Goal: Information Seeking & Learning: Compare options

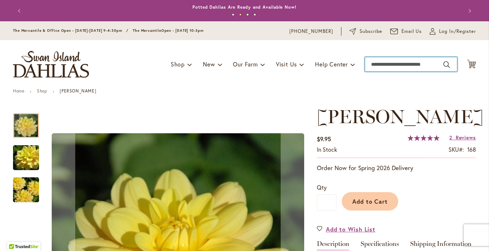
click at [376, 69] on input "Search" at bounding box center [411, 64] width 92 height 14
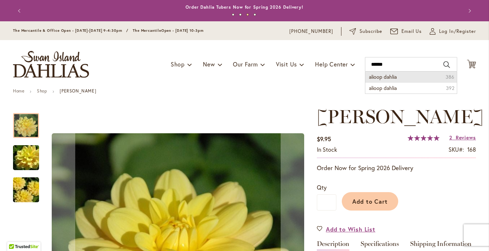
click at [386, 80] on span "alioop dahlia" at bounding box center [383, 76] width 28 height 7
type input "**********"
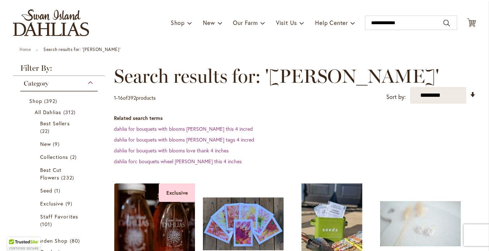
scroll to position [14, 0]
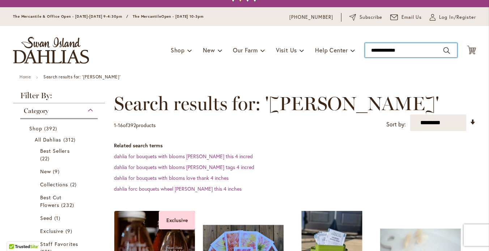
click at [370, 56] on input "**********" at bounding box center [411, 50] width 92 height 14
drag, startPoint x: 407, startPoint y: 56, endPoint x: 361, endPoint y: 55, distance: 45.6
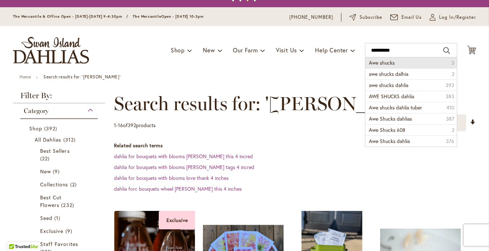
click at [378, 66] on span "Awe shucks" at bounding box center [382, 62] width 26 height 7
type input "**********"
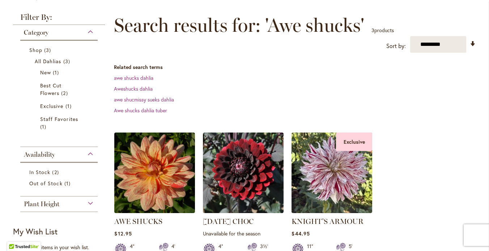
scroll to position [116, 0]
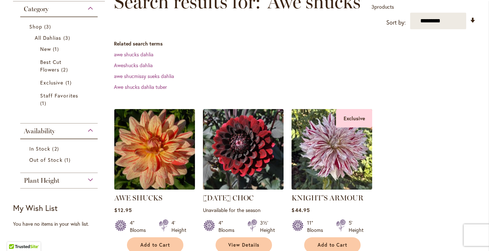
click at [158, 157] on img at bounding box center [154, 149] width 85 height 85
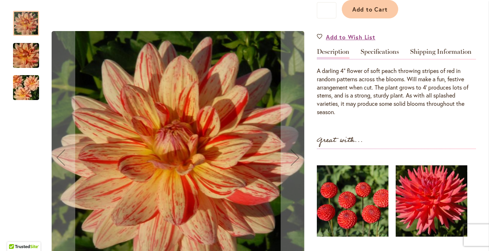
scroll to position [216, 0]
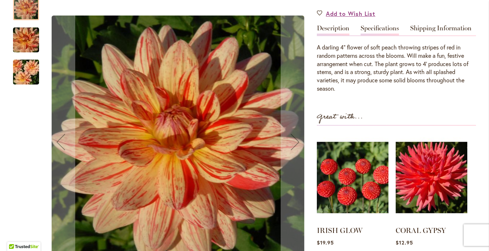
click at [377, 35] on link "Specifications" at bounding box center [379, 30] width 38 height 10
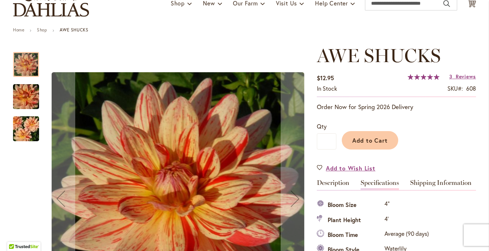
scroll to position [0, 0]
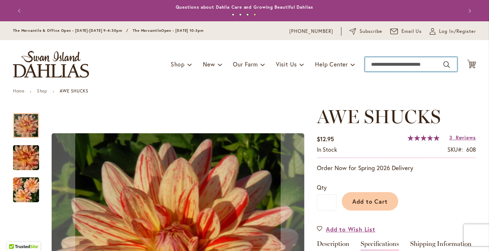
click at [381, 72] on input "Search" at bounding box center [411, 64] width 92 height 14
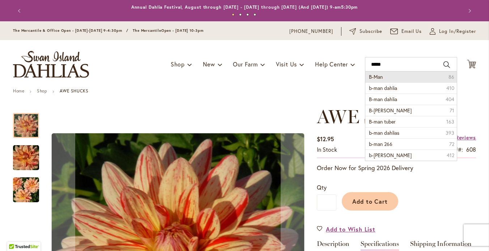
click at [380, 82] on li "B-Man 86" at bounding box center [410, 77] width 91 height 11
type input "*****"
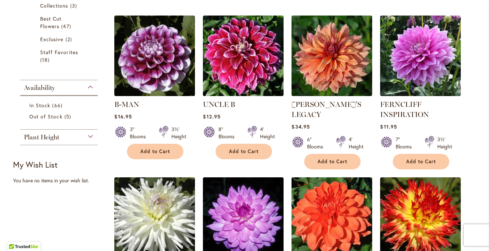
scroll to position [171, 0]
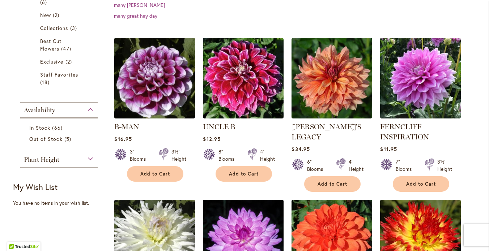
click at [149, 90] on img at bounding box center [154, 78] width 85 height 85
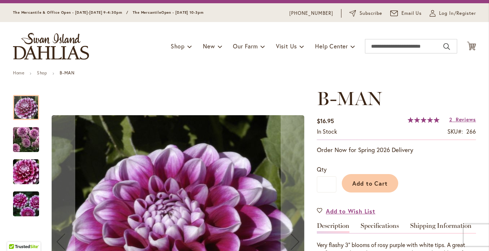
scroll to position [14, 0]
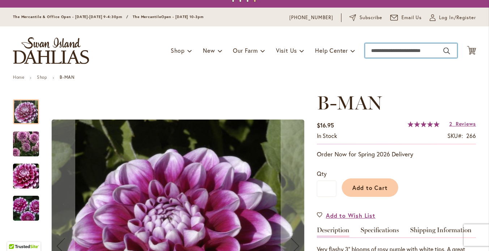
click at [379, 55] on input "Search" at bounding box center [411, 50] width 92 height 14
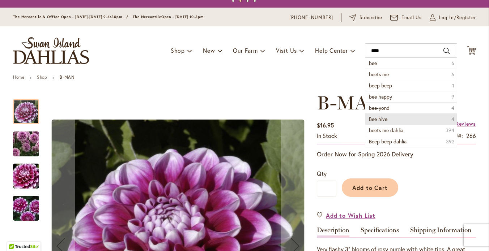
click at [376, 123] on span "Bee hive" at bounding box center [378, 119] width 18 height 7
type input "********"
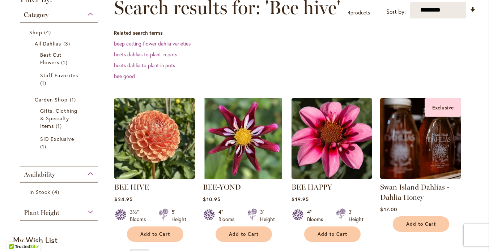
scroll to position [129, 0]
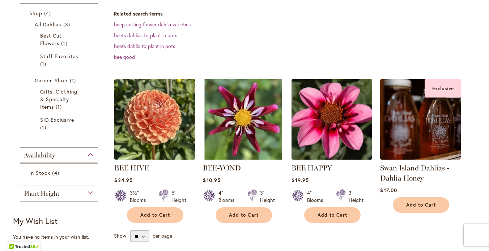
click at [157, 137] on img at bounding box center [154, 119] width 85 height 85
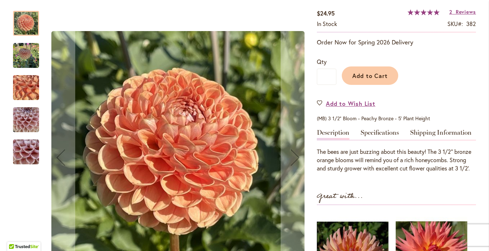
scroll to position [107, 0]
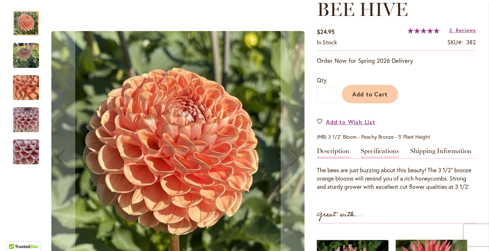
click at [388, 157] on link "Specifications" at bounding box center [379, 153] width 38 height 10
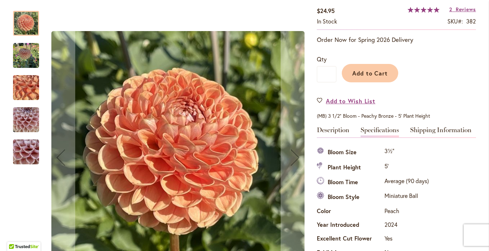
scroll to position [0, 0]
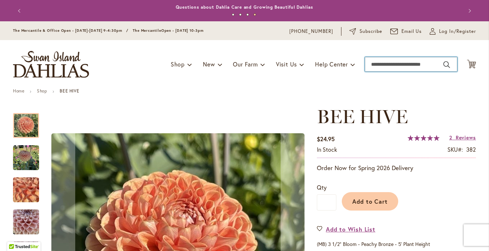
click at [380, 72] on input "Search" at bounding box center [411, 64] width 92 height 14
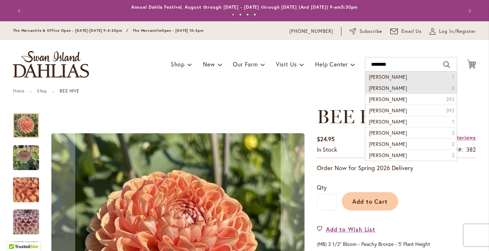
drag, startPoint x: 382, startPoint y: 76, endPoint x: 393, endPoint y: 95, distance: 22.3
click at [393, 91] on span "benjamin matthew" at bounding box center [388, 88] width 38 height 7
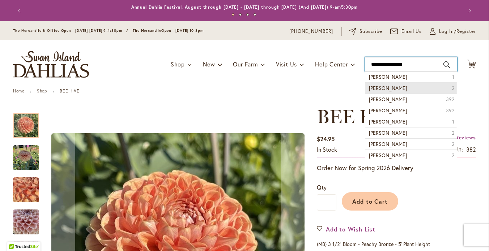
type input "**********"
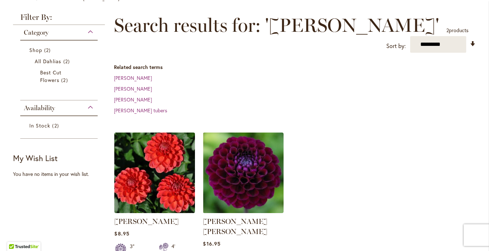
scroll to position [94, 0]
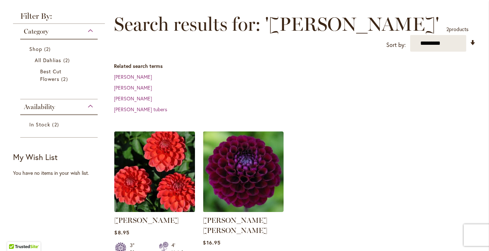
click at [146, 180] on img at bounding box center [154, 171] width 85 height 85
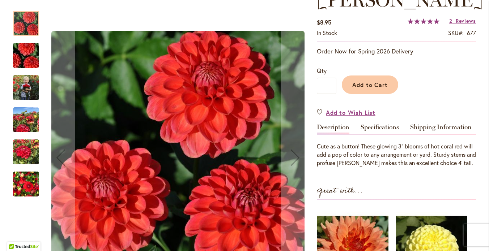
scroll to position [105, 0]
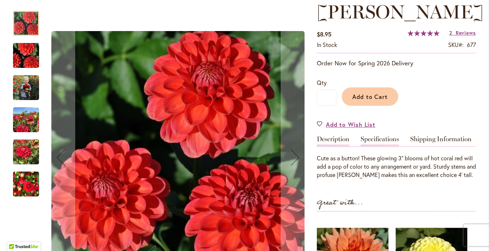
click at [382, 146] on link "Specifications" at bounding box center [379, 141] width 38 height 10
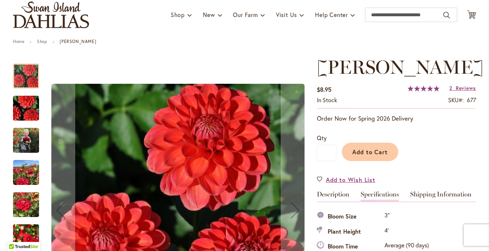
scroll to position [54, 0]
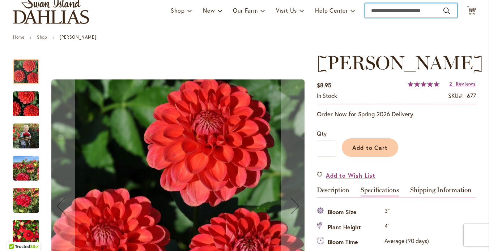
click at [391, 16] on input "Search" at bounding box center [411, 10] width 92 height 14
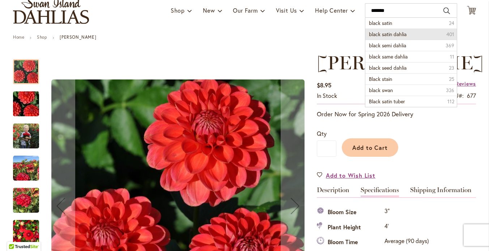
click at [387, 38] on span "black satin dahlia" at bounding box center [388, 34] width 38 height 7
type input "**********"
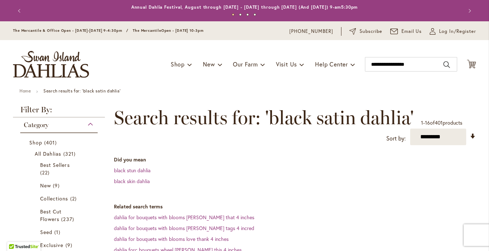
scroll to position [212, 0]
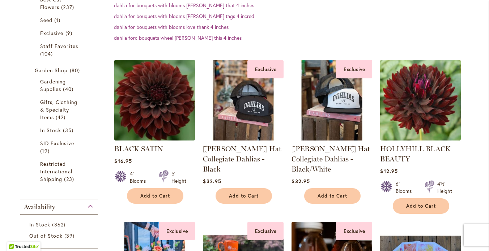
click at [144, 119] on img at bounding box center [154, 100] width 85 height 85
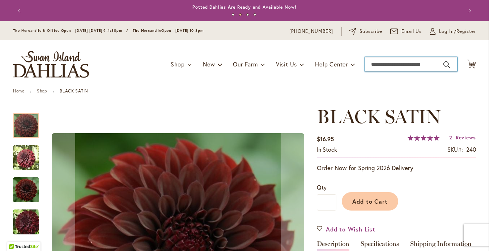
click at [374, 72] on input "Search" at bounding box center [411, 64] width 92 height 14
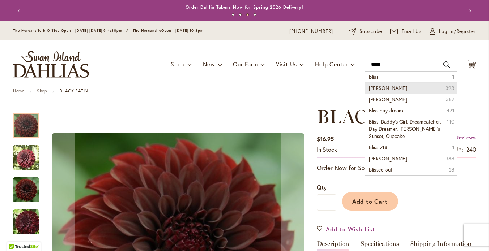
click at [397, 94] on li "bliss dahlia 393" at bounding box center [410, 87] width 91 height 11
type input "**********"
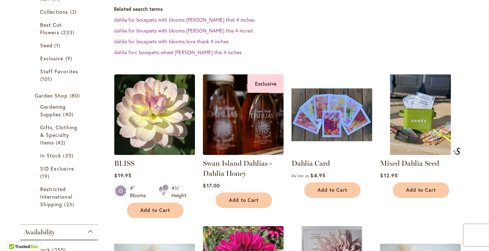
scroll to position [200, 0]
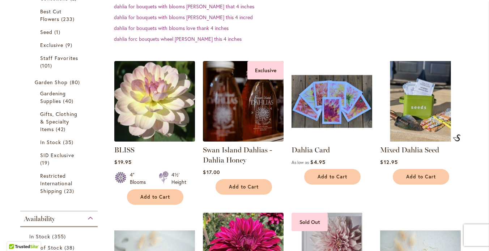
click at [158, 111] on img at bounding box center [154, 101] width 85 height 85
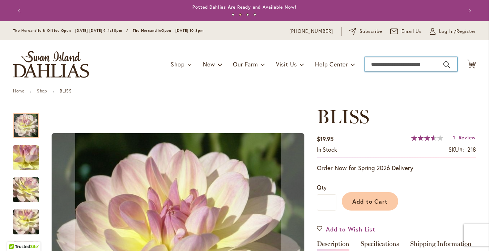
click at [376, 71] on input "Search" at bounding box center [411, 64] width 92 height 14
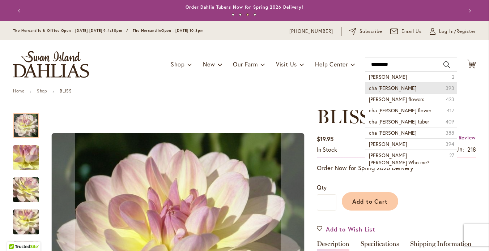
drag, startPoint x: 377, startPoint y: 84, endPoint x: 377, endPoint y: 92, distance: 8.3
click at [377, 91] on span "cha [PERSON_NAME]" at bounding box center [392, 88] width 47 height 7
type input "**********"
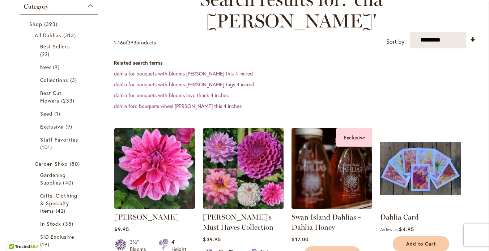
scroll to position [120, 0]
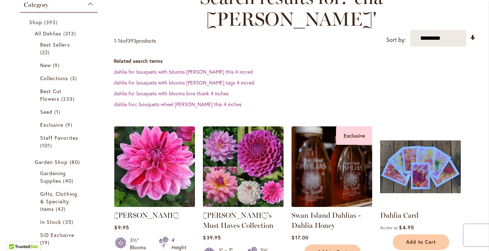
click at [163, 145] on img at bounding box center [154, 166] width 85 height 85
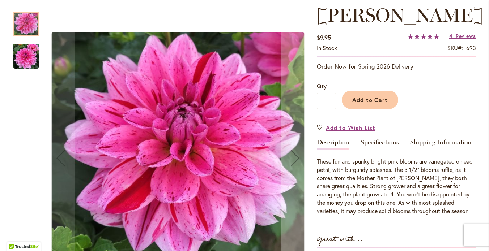
scroll to position [124, 0]
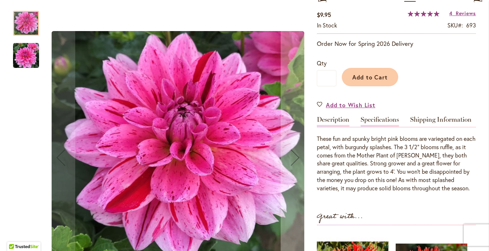
click at [371, 127] on link "Specifications" at bounding box center [379, 121] width 38 height 10
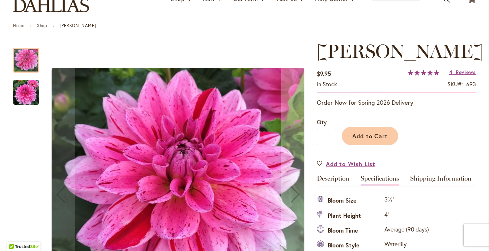
scroll to position [34, 0]
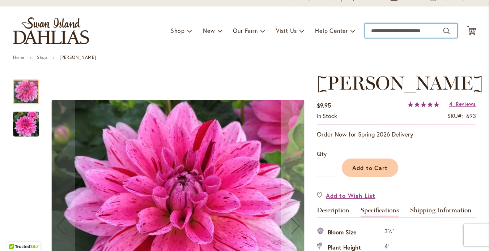
click at [379, 38] on input "Search" at bounding box center [411, 31] width 92 height 14
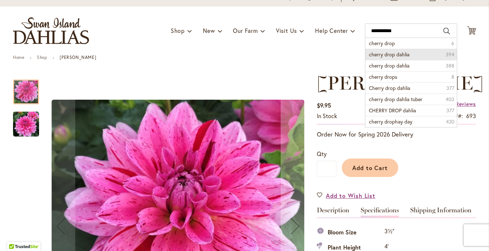
click at [389, 57] on li "cherry drop dahlia 394" at bounding box center [410, 54] width 91 height 11
type input "**********"
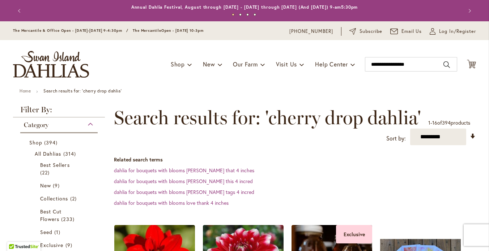
scroll to position [170, 0]
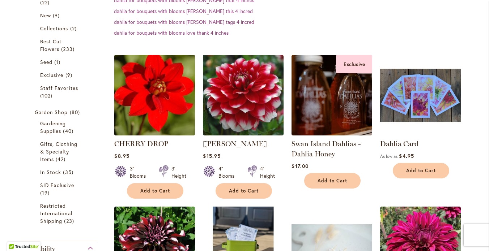
click at [153, 104] on img at bounding box center [154, 95] width 85 height 85
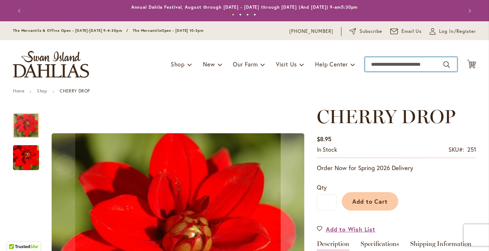
click at [377, 72] on input "Search" at bounding box center [411, 64] width 92 height 14
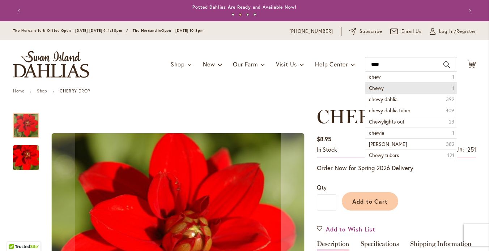
click at [380, 91] on li "Chewy 1" at bounding box center [410, 87] width 91 height 11
type input "*****"
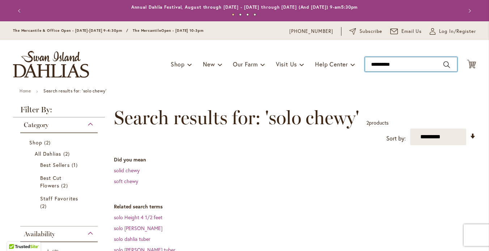
drag, startPoint x: 400, startPoint y: 71, endPoint x: 353, endPoint y: 71, distance: 46.6
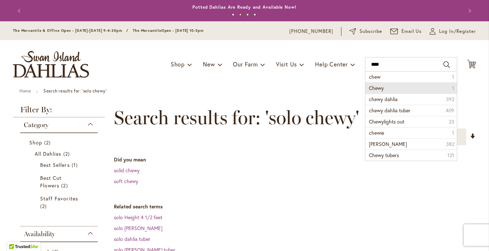
click at [376, 91] on span "Chewy" at bounding box center [376, 88] width 15 height 7
type input "*****"
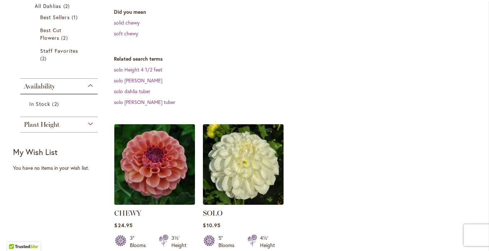
scroll to position [160, 0]
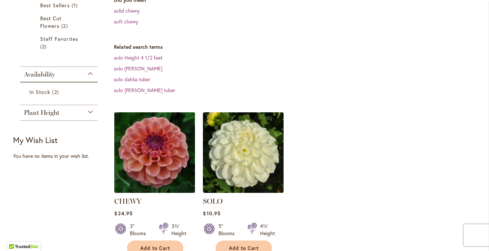
click at [148, 142] on img at bounding box center [154, 152] width 85 height 85
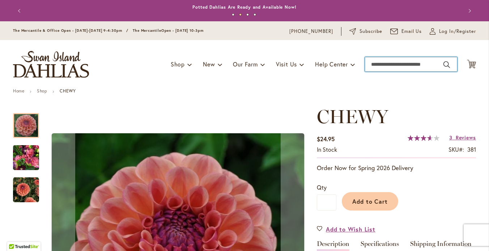
click at [391, 72] on input "Search" at bounding box center [411, 64] width 92 height 14
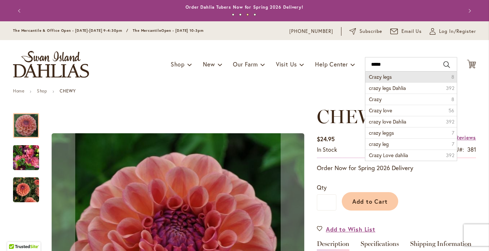
click at [387, 80] on span "Crazy legs" at bounding box center [380, 76] width 23 height 7
type input "**********"
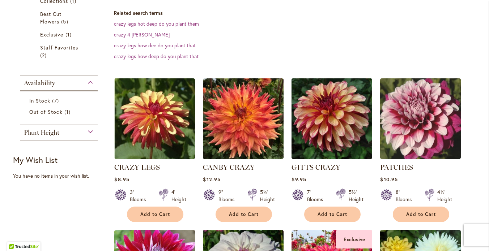
scroll to position [180, 0]
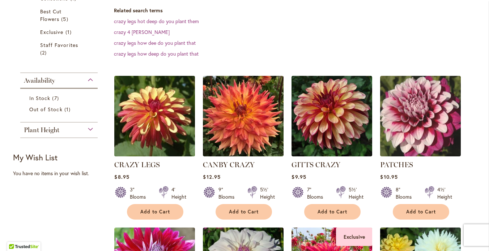
click at [155, 122] on img at bounding box center [154, 116] width 85 height 85
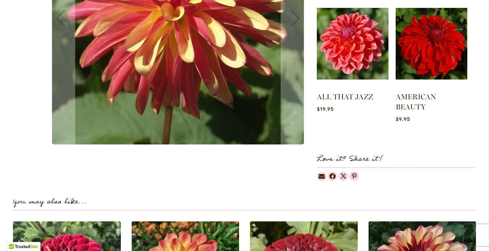
scroll to position [62, 0]
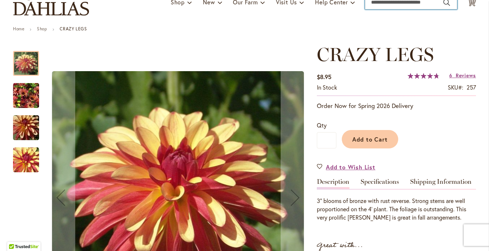
click at [399, 9] on input "Search" at bounding box center [411, 2] width 92 height 14
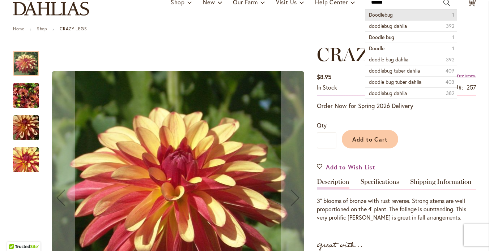
click at [387, 18] on span "Doodlebug" at bounding box center [381, 14] width 24 height 7
type input "*********"
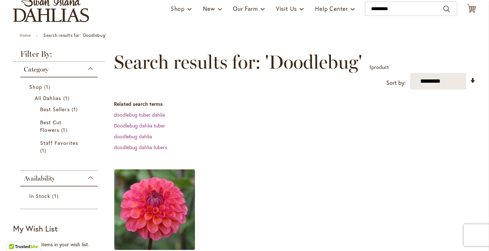
scroll to position [58, 0]
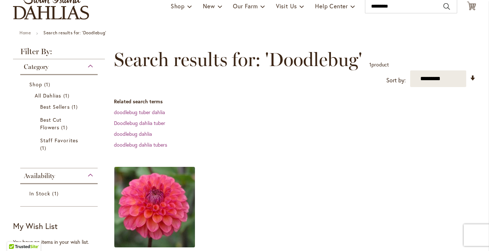
click at [165, 199] on img at bounding box center [154, 207] width 85 height 85
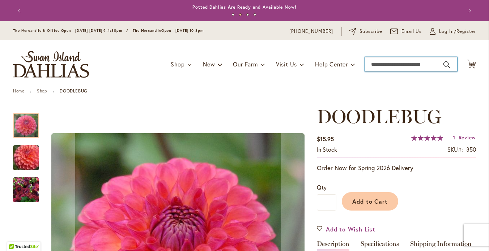
click at [389, 72] on input "Search" at bounding box center [411, 64] width 92 height 14
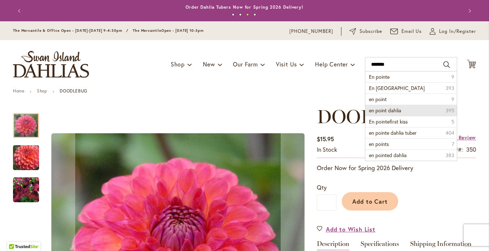
click at [381, 114] on span "en point dahlia" at bounding box center [385, 110] width 32 height 7
type input "**********"
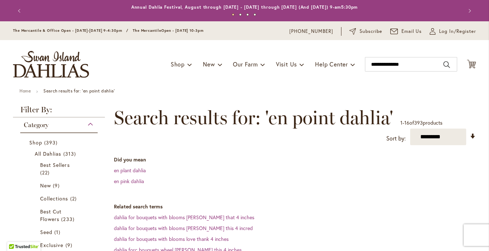
scroll to position [224, 0]
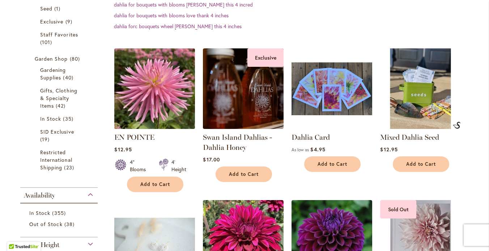
click at [146, 101] on img at bounding box center [154, 88] width 85 height 85
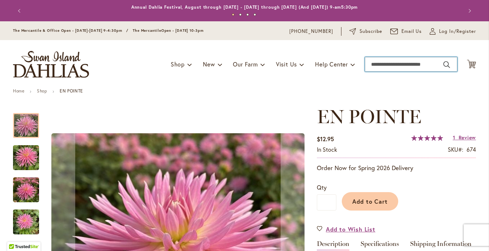
click at [384, 72] on input "Search" at bounding box center [411, 64] width 92 height 14
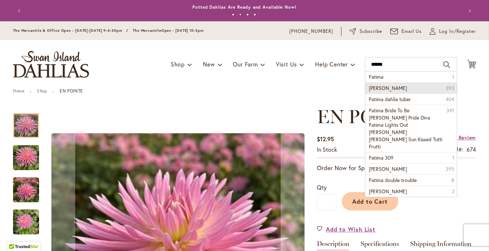
drag, startPoint x: 393, startPoint y: 80, endPoint x: 393, endPoint y: 96, distance: 15.9
click at [393, 91] on span "[PERSON_NAME]" at bounding box center [388, 88] width 38 height 7
type input "**********"
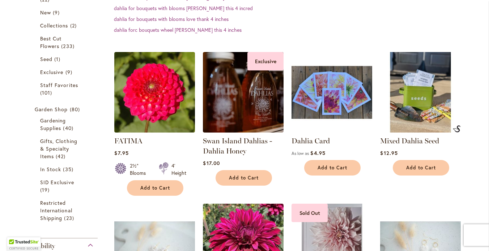
scroll to position [231, 0]
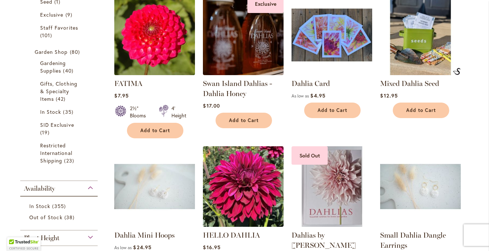
click at [159, 52] on img at bounding box center [154, 34] width 85 height 85
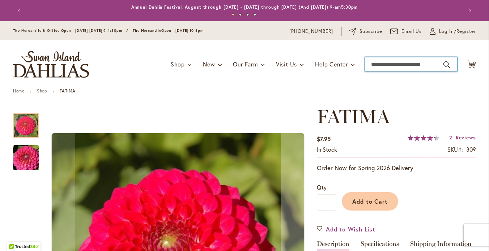
click at [379, 72] on input "Search" at bounding box center [411, 64] width 92 height 14
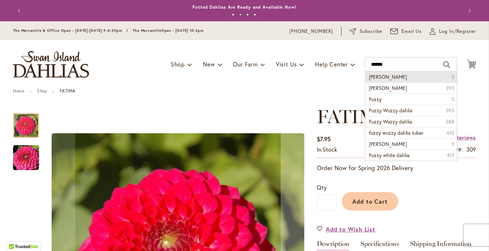
click at [382, 80] on span "[PERSON_NAME]" at bounding box center [388, 76] width 38 height 7
type input "**********"
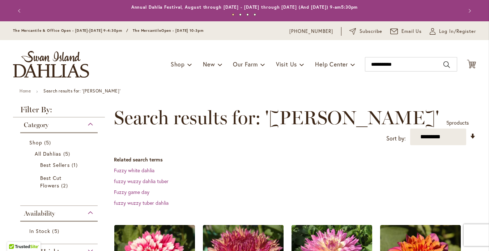
scroll to position [107, 0]
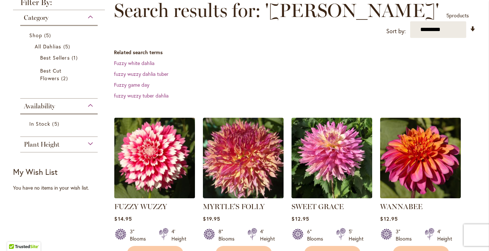
click at [140, 164] on img at bounding box center [154, 158] width 85 height 85
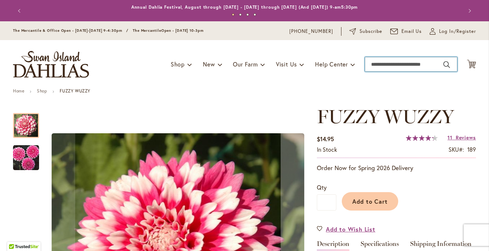
click at [383, 72] on input "Search" at bounding box center [411, 64] width 92 height 14
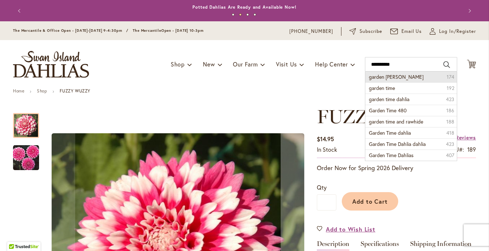
drag, startPoint x: 383, startPoint y: 73, endPoint x: 375, endPoint y: 85, distance: 14.3
click at [375, 80] on span "garden tim" at bounding box center [396, 76] width 55 height 7
type input "**********"
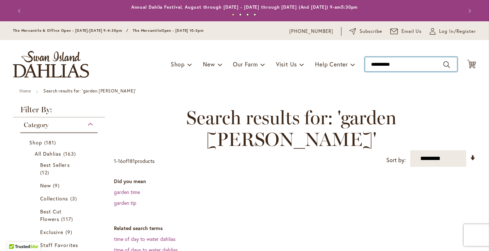
click at [399, 70] on input "**********" at bounding box center [411, 64] width 92 height 14
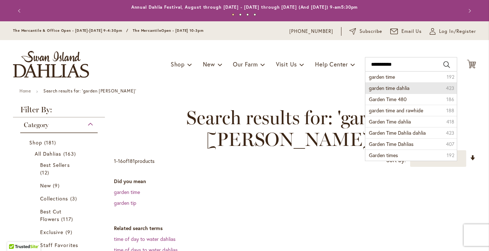
click at [389, 91] on span "garden time dahlia" at bounding box center [389, 88] width 40 height 7
type input "**********"
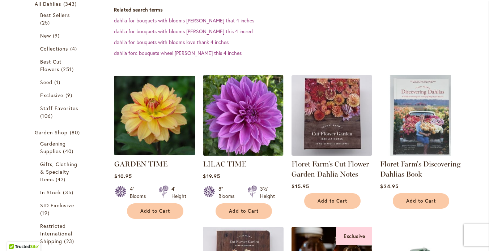
scroll to position [172, 0]
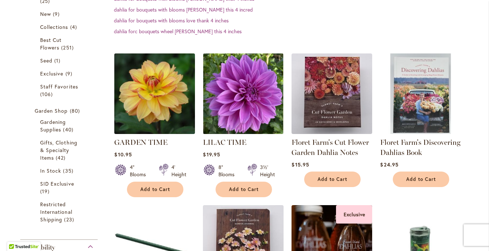
click at [145, 104] on img at bounding box center [154, 93] width 85 height 85
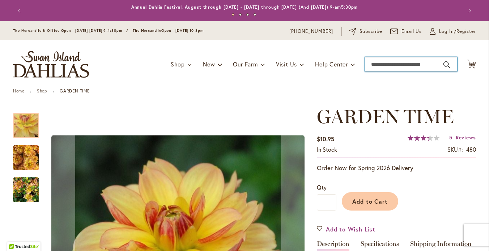
click at [382, 72] on input "Search" at bounding box center [411, 64] width 92 height 14
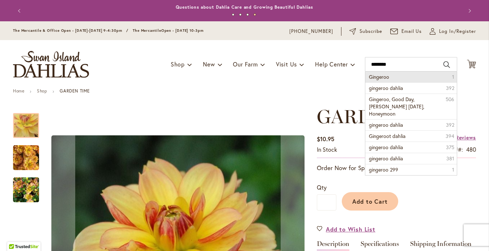
click at [387, 82] on li "Gingeroo 1" at bounding box center [410, 77] width 91 height 11
type input "********"
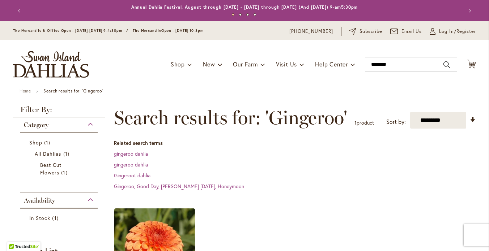
scroll to position [78, 0]
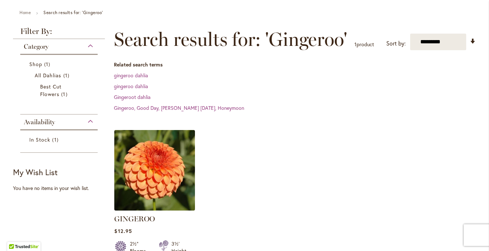
click at [158, 173] on img at bounding box center [154, 170] width 85 height 85
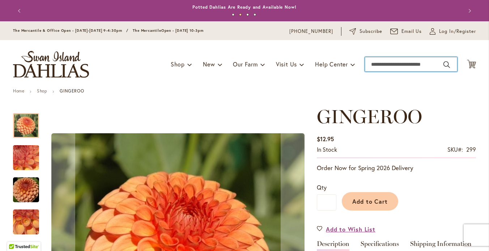
click at [375, 71] on input "Search" at bounding box center [411, 64] width 92 height 14
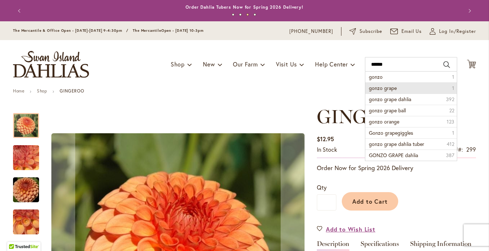
click at [375, 91] on span "gonzo grape" at bounding box center [383, 88] width 28 height 7
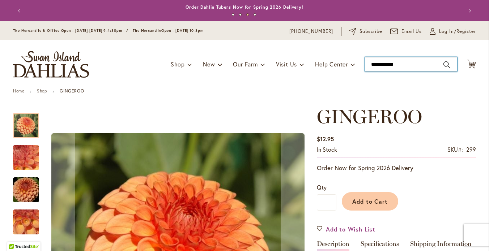
type input "**********"
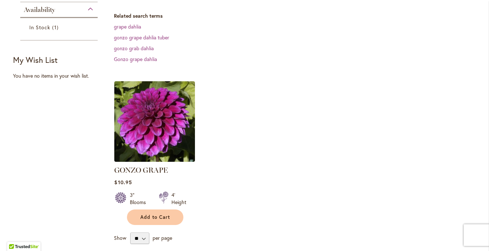
scroll to position [205, 0]
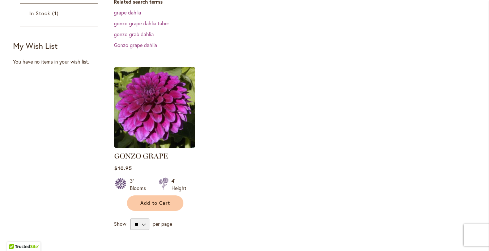
click at [157, 125] on img at bounding box center [154, 107] width 85 height 85
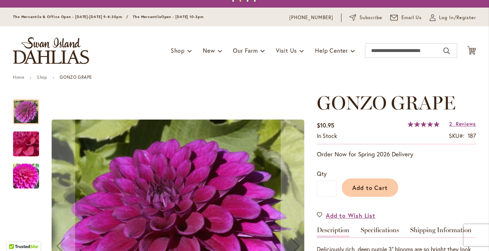
scroll to position [20, 0]
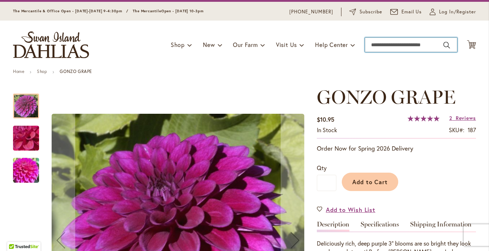
click at [383, 49] on input "Search" at bounding box center [411, 45] width 92 height 14
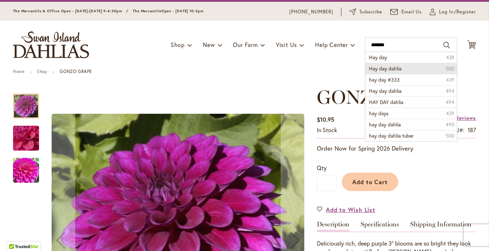
click at [380, 72] on span "Hay day dahlia" at bounding box center [385, 68] width 33 height 7
type input "**********"
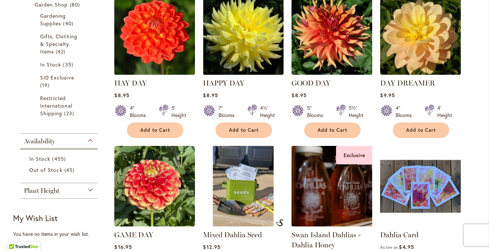
scroll to position [285, 0]
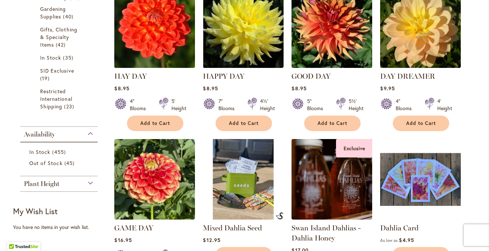
click at [163, 34] on img at bounding box center [154, 27] width 85 height 85
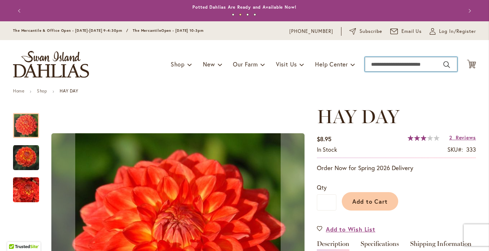
click at [384, 72] on input "Search" at bounding box center [411, 64] width 92 height 14
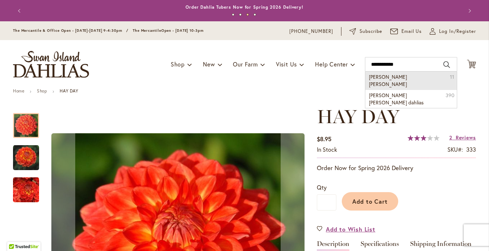
click at [384, 83] on span "heather marie" at bounding box center [388, 80] width 38 height 14
type input "**********"
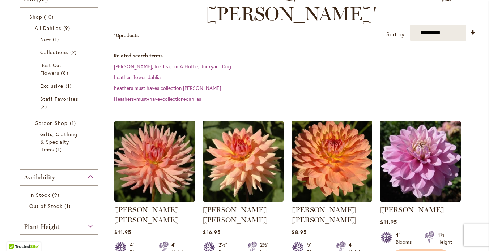
scroll to position [213, 0]
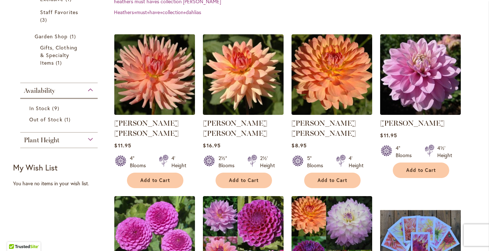
click at [149, 59] on img at bounding box center [154, 74] width 85 height 85
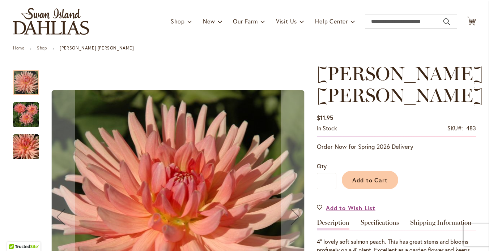
scroll to position [39, 0]
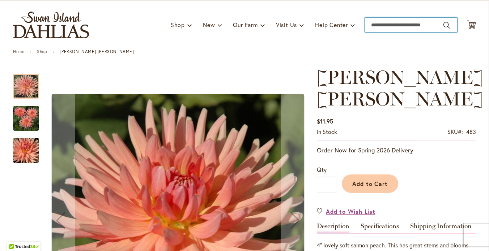
click at [375, 30] on input "Search" at bounding box center [411, 25] width 92 height 14
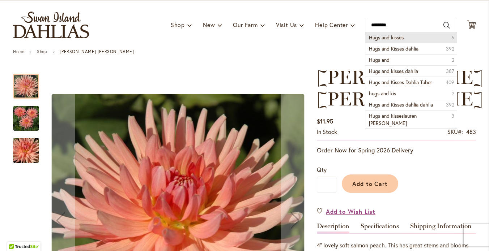
click at [380, 41] on span "Hugs and kisses" at bounding box center [386, 37] width 35 height 7
type input "**********"
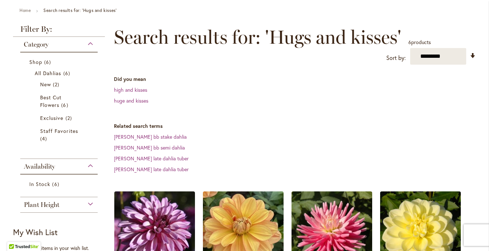
scroll to position [122, 0]
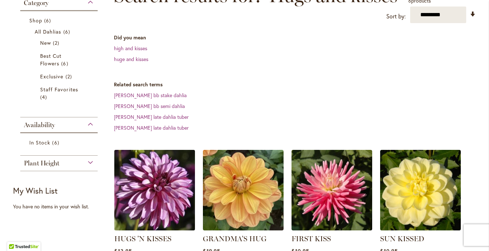
click at [137, 196] on img at bounding box center [154, 190] width 85 height 85
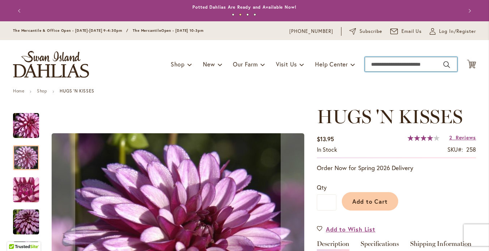
click at [387, 72] on input "Search" at bounding box center [411, 64] width 92 height 14
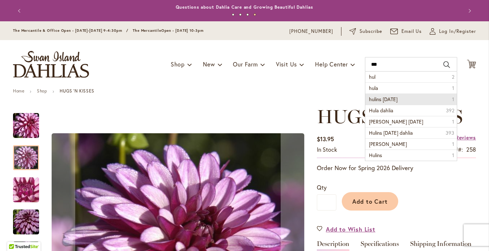
click at [381, 103] on span "hulins carnival" at bounding box center [383, 99] width 29 height 7
type input "**********"
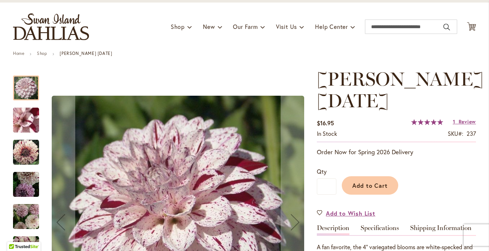
scroll to position [24, 0]
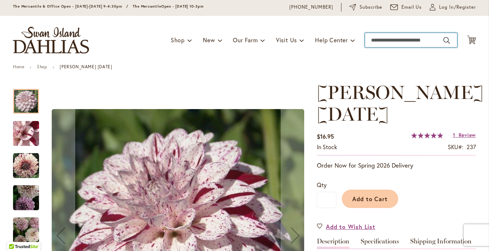
click at [390, 46] on input "Search" at bounding box center [411, 40] width 92 height 14
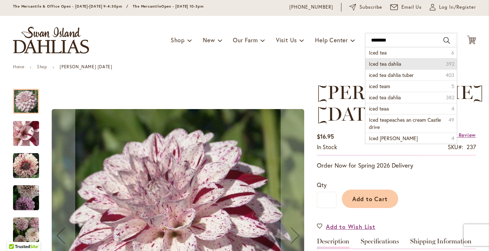
click at [401, 69] on li "Iced tea dahlia 392" at bounding box center [410, 63] width 91 height 11
type input "**********"
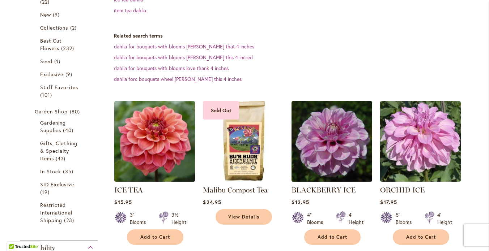
scroll to position [192, 0]
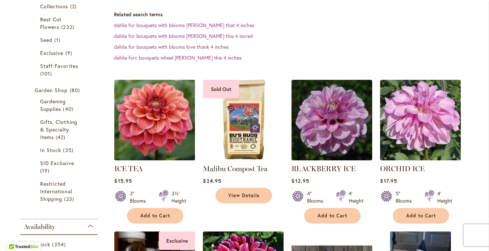
click at [150, 121] on img at bounding box center [154, 120] width 85 height 85
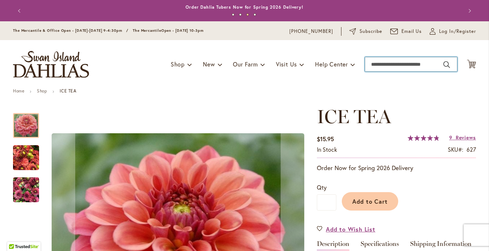
click at [371, 72] on input "Search" at bounding box center [411, 64] width 92 height 14
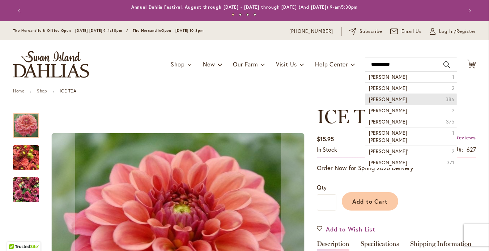
click at [380, 103] on span "Jason Mathew dahlia" at bounding box center [388, 99] width 38 height 7
type input "**********"
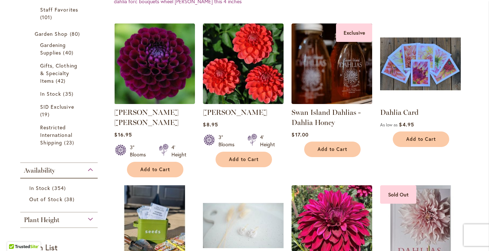
scroll to position [262, 0]
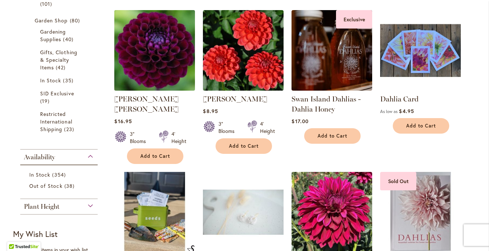
click at [149, 55] on img at bounding box center [154, 50] width 85 height 85
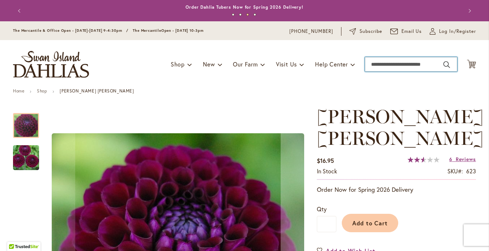
click at [372, 72] on input "Search" at bounding box center [411, 64] width 92 height 14
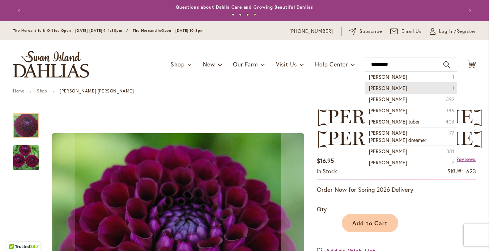
click at [389, 91] on span "lauren michelle" at bounding box center [388, 88] width 38 height 7
type input "**********"
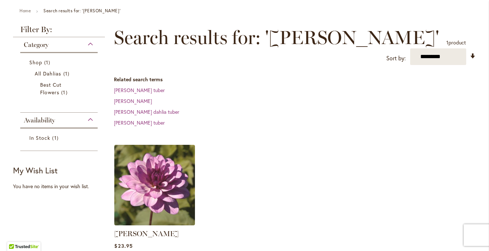
scroll to position [82, 0]
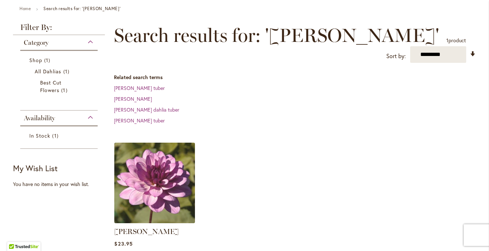
click at [150, 188] on img at bounding box center [154, 183] width 85 height 85
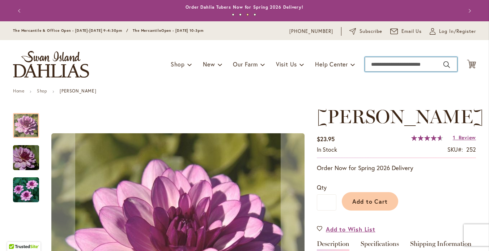
click at [374, 72] on input "Search" at bounding box center [411, 64] width 92 height 14
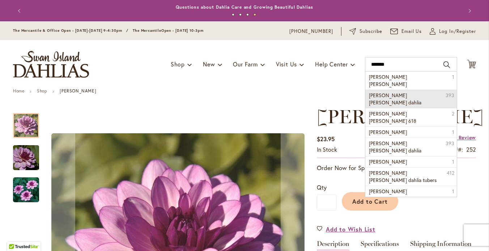
click at [383, 95] on span "[PERSON_NAME] [PERSON_NAME] dahlia" at bounding box center [395, 99] width 52 height 14
type input "**********"
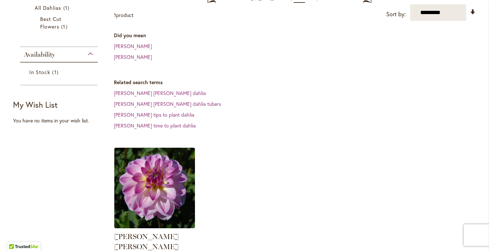
scroll to position [160, 0]
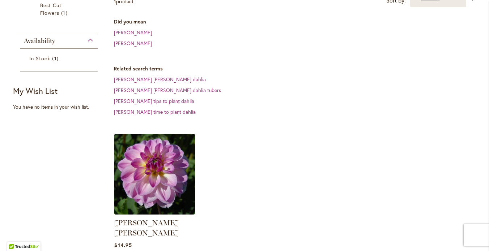
click at [146, 145] on img at bounding box center [154, 174] width 85 height 85
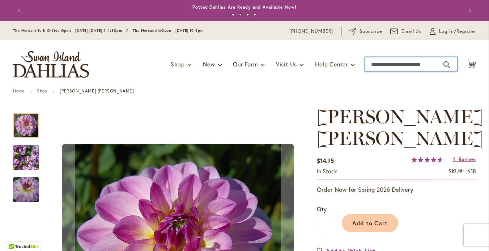
click at [397, 71] on input "Search" at bounding box center [411, 64] width 92 height 14
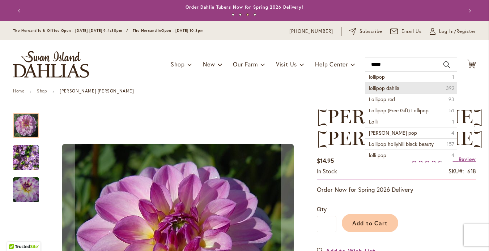
drag, startPoint x: 397, startPoint y: 71, endPoint x: 392, endPoint y: 95, distance: 24.0
click at [392, 91] on span "lollipop dahlia" at bounding box center [384, 88] width 30 height 7
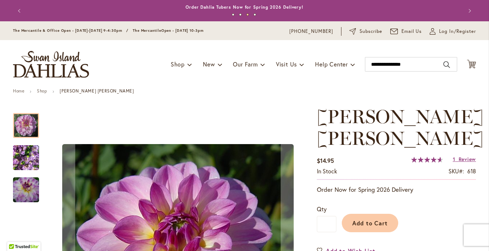
click at [392, 89] on div "Toggle Nav Shop Dahlia Tubers Collections Fresh Cut Dahlias Gardening Supplies …" at bounding box center [244, 64] width 477 height 48
type input "**********"
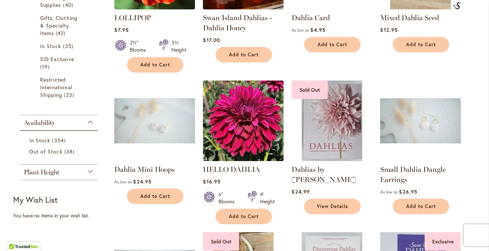
scroll to position [234, 0]
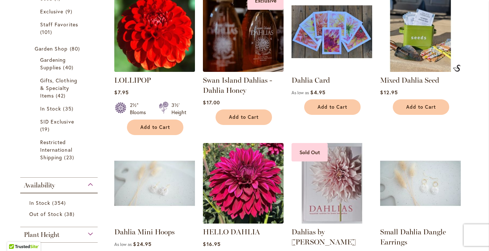
click at [156, 52] on img at bounding box center [154, 31] width 85 height 85
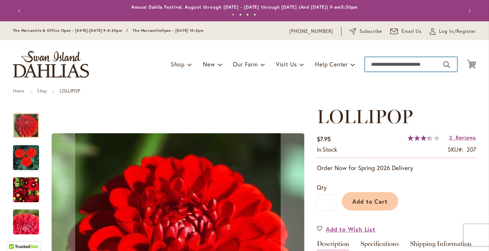
click at [379, 71] on input "Search" at bounding box center [411, 64] width 92 height 14
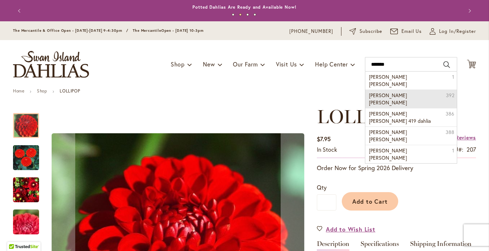
click at [383, 95] on span "laura ashley dahlia" at bounding box center [388, 99] width 38 height 14
type input "**********"
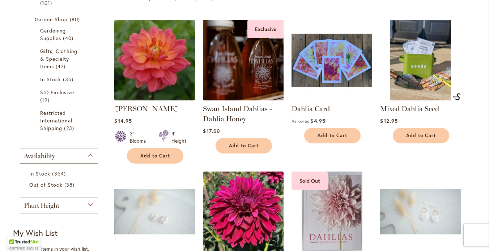
scroll to position [283, 0]
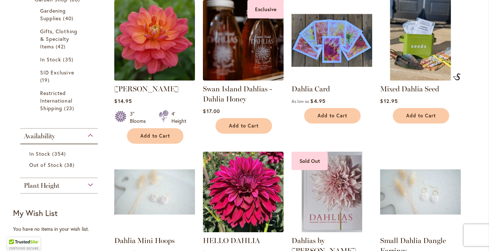
click at [148, 34] on img at bounding box center [154, 40] width 85 height 85
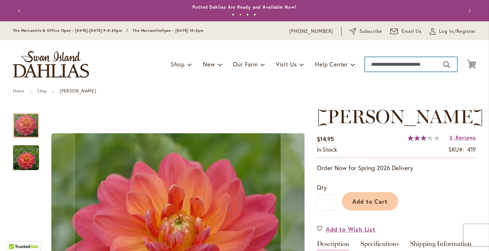
click at [392, 72] on input "Search" at bounding box center [411, 64] width 92 height 14
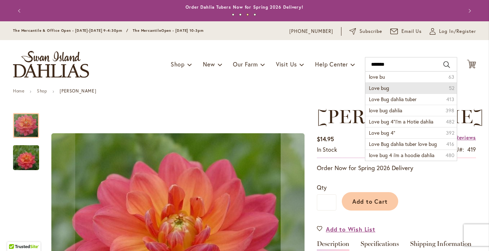
click at [385, 91] on span "Love bug" at bounding box center [379, 88] width 20 height 7
type input "********"
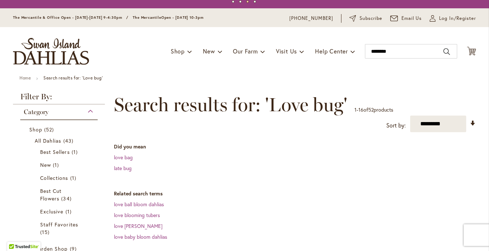
scroll to position [8, 0]
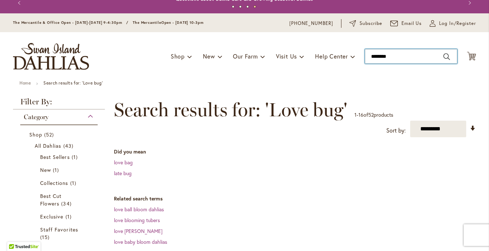
drag, startPoint x: 396, startPoint y: 63, endPoint x: 356, endPoint y: 61, distance: 40.5
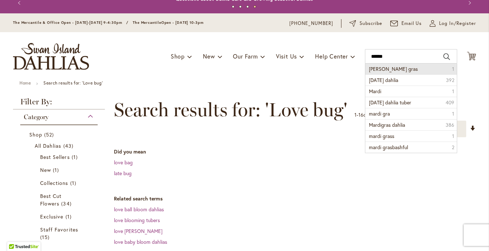
click at [375, 72] on span "mardis gras" at bounding box center [393, 68] width 49 height 7
type input "**********"
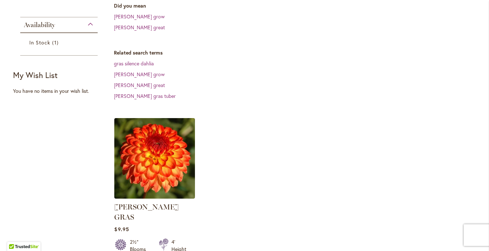
scroll to position [186, 0]
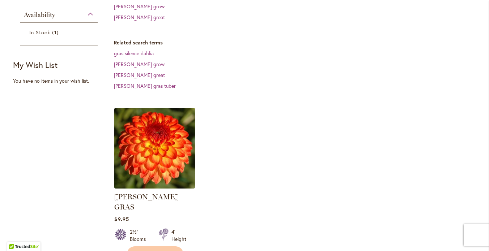
click at [146, 126] on img at bounding box center [154, 148] width 85 height 85
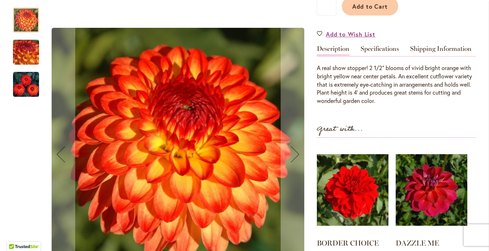
scroll to position [201, 0]
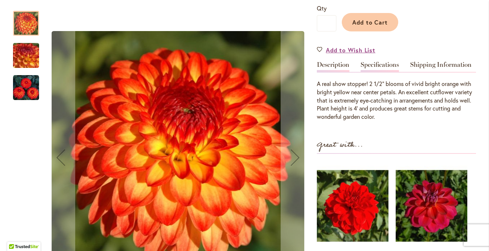
click at [382, 61] on link "Specifications" at bounding box center [379, 66] width 38 height 10
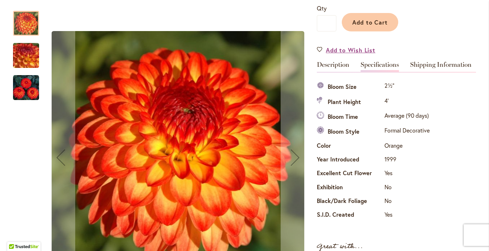
scroll to position [0, 0]
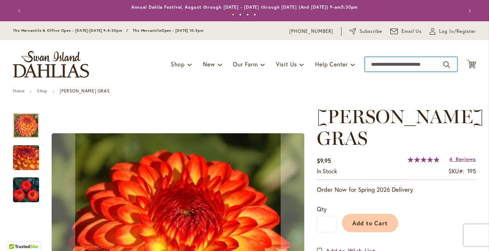
click at [373, 72] on input "Search" at bounding box center [411, 64] width 92 height 14
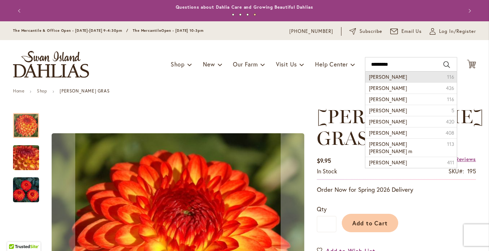
click at [381, 80] on span "Melissa M" at bounding box center [388, 76] width 38 height 7
type input "*********"
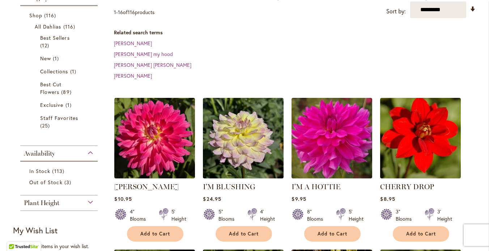
scroll to position [129, 0]
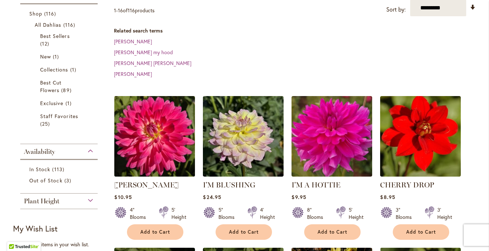
click at [156, 148] on img at bounding box center [154, 136] width 85 height 85
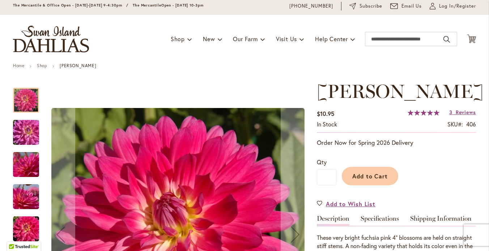
scroll to position [53, 0]
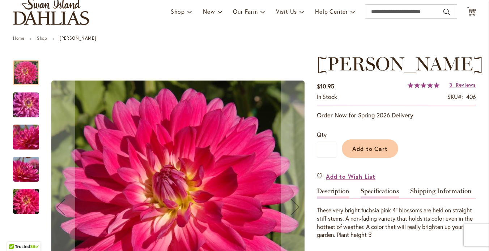
click at [383, 199] on link "Specifications" at bounding box center [379, 193] width 38 height 10
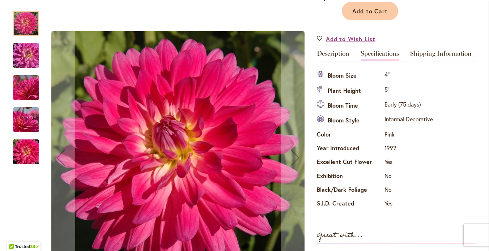
scroll to position [45, 0]
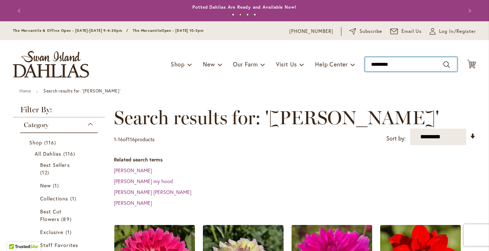
drag, startPoint x: 396, startPoint y: 72, endPoint x: 357, endPoint y: 68, distance: 40.0
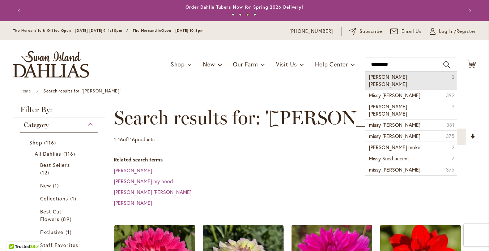
click at [377, 85] on span "Missy Sue" at bounding box center [388, 80] width 38 height 14
type input "*********"
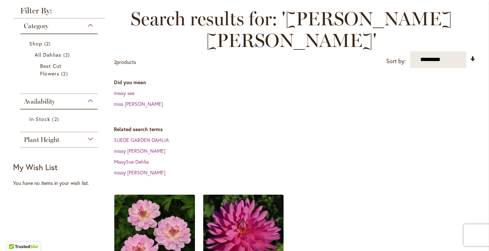
scroll to position [143, 0]
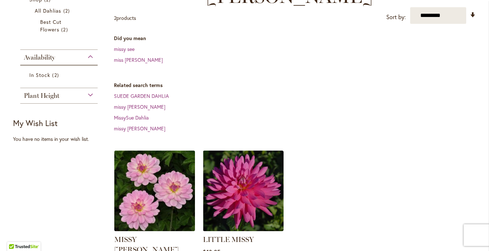
click at [164, 161] on img at bounding box center [154, 191] width 85 height 85
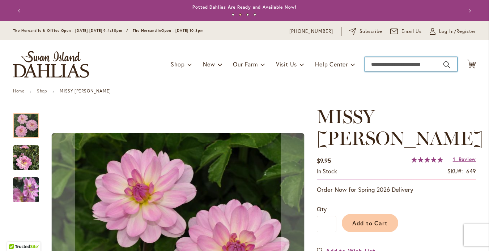
click at [401, 72] on input "Search" at bounding box center [411, 64] width 92 height 14
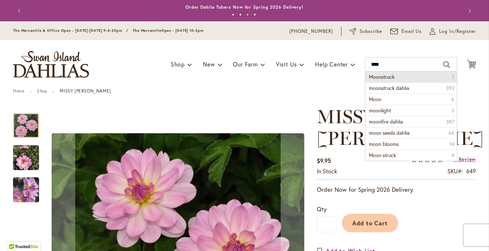
click at [392, 82] on li "Moonstruck 1" at bounding box center [410, 77] width 91 height 11
type input "**********"
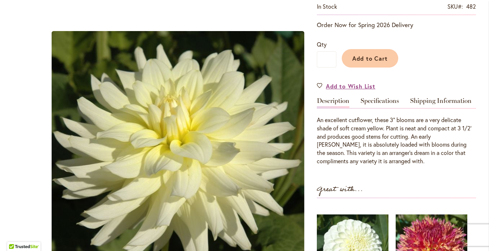
scroll to position [84, 0]
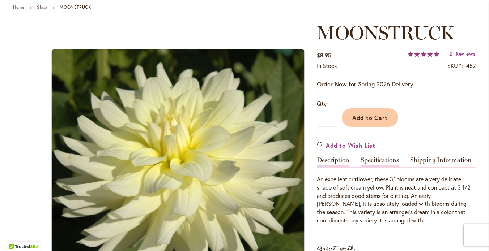
click at [383, 167] on link "Specifications" at bounding box center [379, 162] width 38 height 10
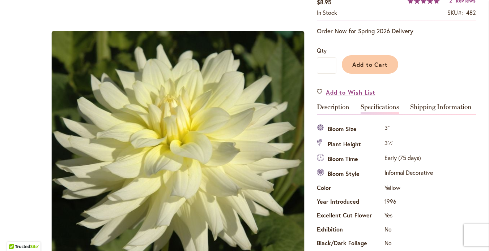
scroll to position [0, 0]
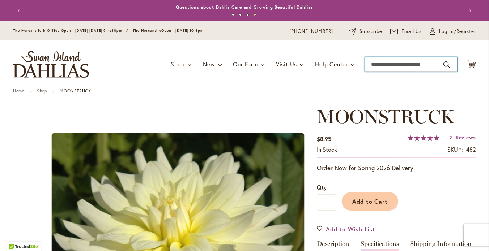
click at [379, 69] on input "Search" at bounding box center [411, 64] width 92 height 14
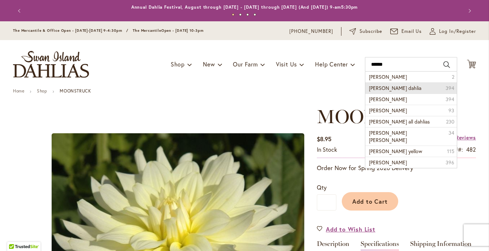
drag, startPoint x: 377, startPoint y: 84, endPoint x: 383, endPoint y: 95, distance: 12.9
click at [383, 91] on span "nettie dahlia" at bounding box center [395, 88] width 52 height 7
type input "**********"
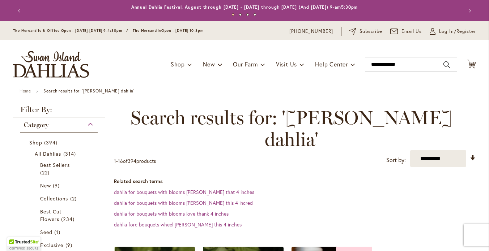
scroll to position [281, 0]
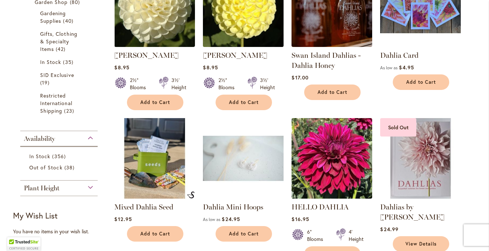
click at [239, 14] on img at bounding box center [243, 6] width 85 height 85
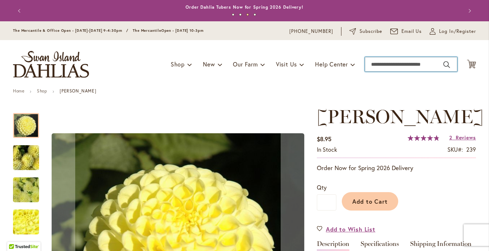
click at [379, 71] on input "Search" at bounding box center [411, 64] width 92 height 14
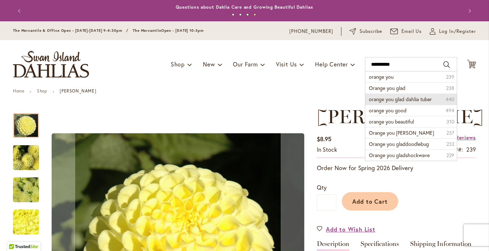
click at [385, 103] on span "orange you glad dahlia tuber" at bounding box center [400, 99] width 63 height 7
type input "**********"
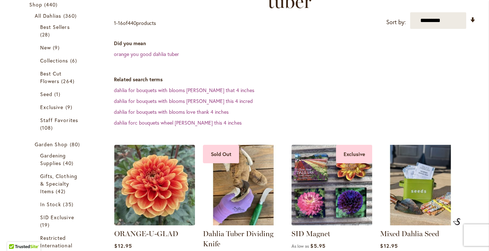
scroll to position [140, 0]
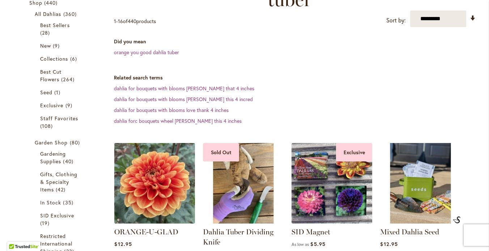
click at [150, 183] on img at bounding box center [154, 183] width 85 height 85
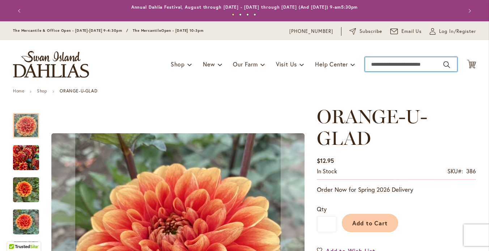
click at [402, 71] on input "Search" at bounding box center [411, 64] width 92 height 14
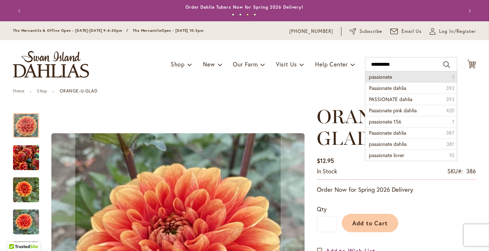
click at [389, 80] on span "passionate" at bounding box center [380, 76] width 23 height 7
type input "**********"
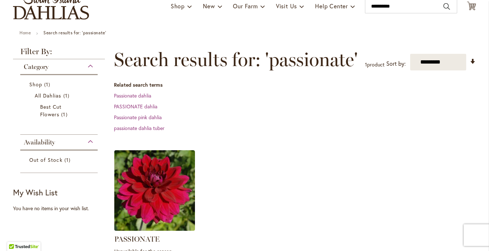
scroll to position [68, 0]
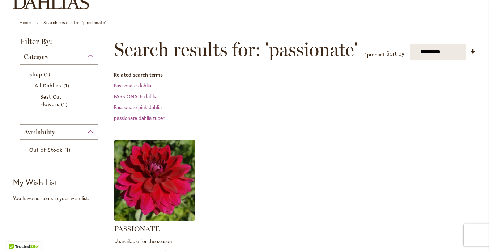
click at [147, 178] on img at bounding box center [154, 180] width 85 height 85
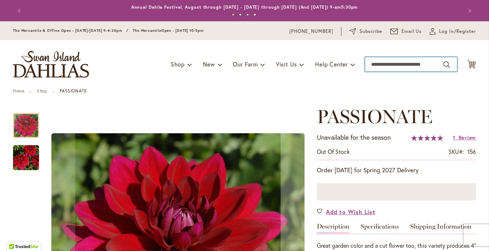
click at [375, 71] on input "Search" at bounding box center [411, 64] width 92 height 14
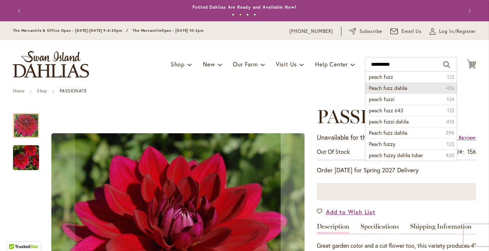
click at [379, 91] on span "Peach fuzz dahlia" at bounding box center [388, 88] width 38 height 7
type input "**********"
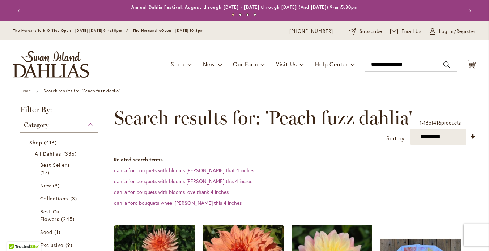
scroll to position [151, 0]
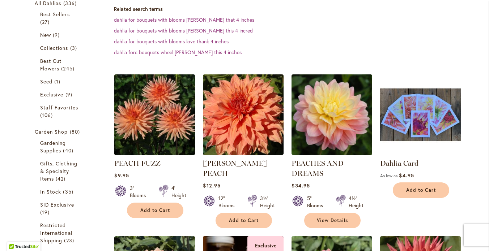
click at [163, 111] on img at bounding box center [154, 114] width 85 height 85
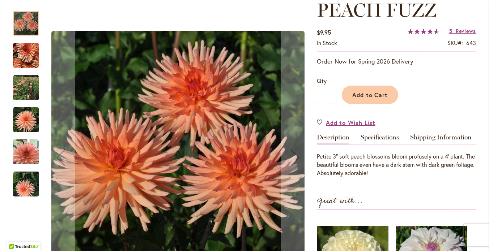
scroll to position [48, 0]
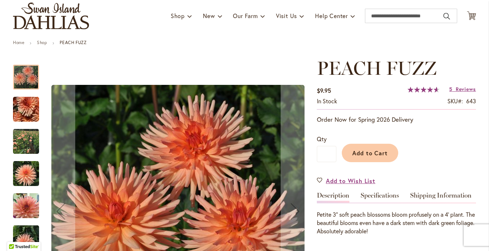
click at [466, 12] on div "Toggle Nav Shop Dahlia Tubers Collections Fresh Cut Dahlias Gardening Supplies …" at bounding box center [244, 16] width 477 height 48
click at [379, 23] on input "Search" at bounding box center [411, 16] width 92 height 14
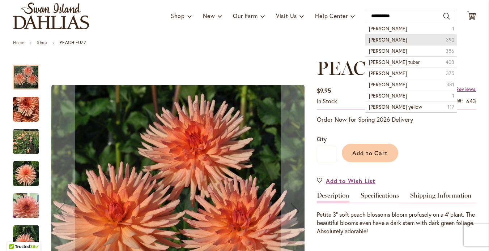
click at [380, 43] on span "Peggy Jean dahlia" at bounding box center [388, 39] width 38 height 7
type input "**********"
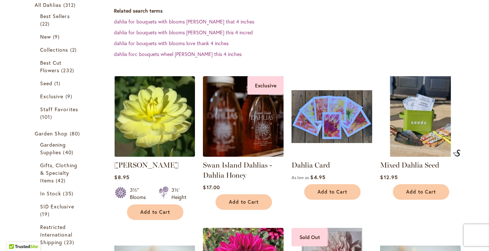
scroll to position [183, 0]
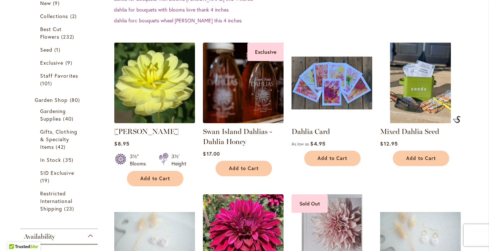
click at [146, 95] on img at bounding box center [154, 82] width 85 height 85
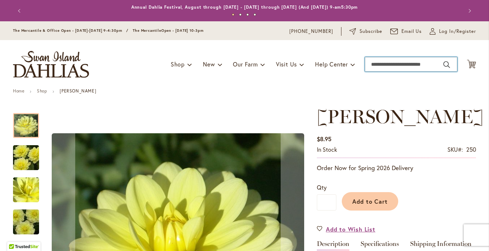
click at [387, 72] on input "Search" at bounding box center [411, 64] width 92 height 14
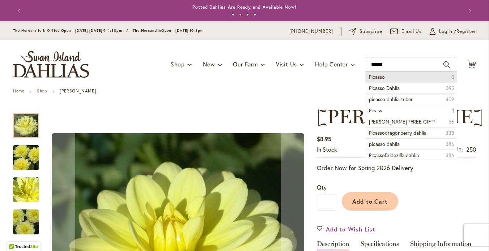
click at [383, 82] on li "Picasso 2" at bounding box center [410, 77] width 91 height 11
type input "*******"
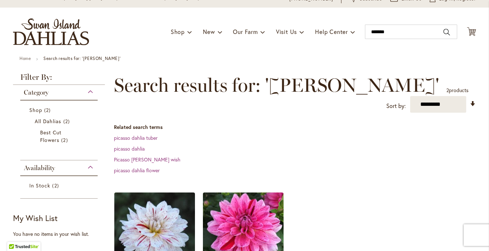
scroll to position [37, 0]
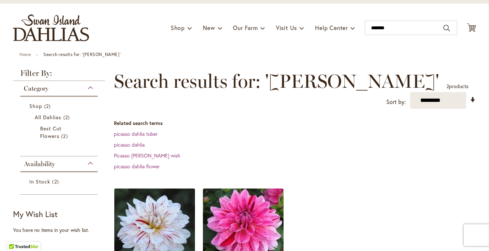
click at [144, 209] on img at bounding box center [154, 229] width 85 height 85
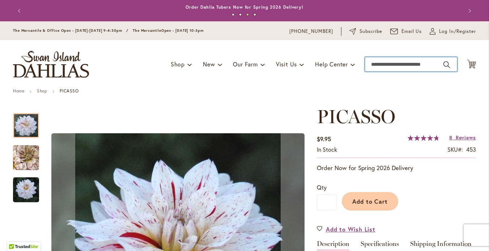
click at [380, 71] on input "Search" at bounding box center [411, 64] width 92 height 14
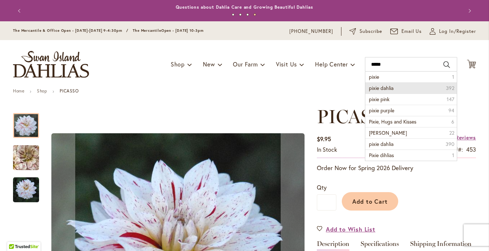
click at [382, 91] on span "pixie dahlia" at bounding box center [381, 88] width 25 height 7
type input "**********"
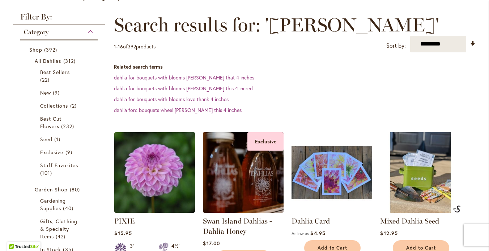
scroll to position [94, 0]
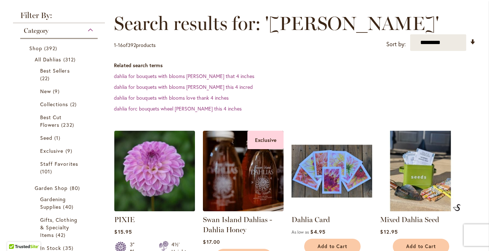
click at [154, 171] on img at bounding box center [154, 171] width 85 height 85
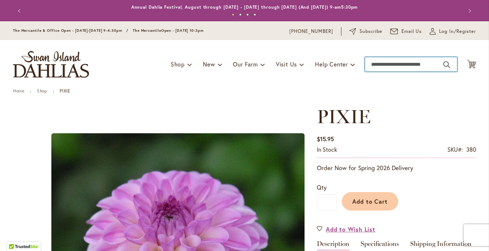
click at [394, 72] on input "Search" at bounding box center [411, 64] width 92 height 14
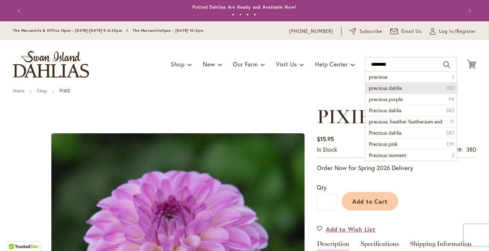
drag, startPoint x: 393, startPoint y: 84, endPoint x: 394, endPoint y: 95, distance: 11.7
click at [394, 91] on span "precious dahlia" at bounding box center [385, 88] width 33 height 7
type input "**********"
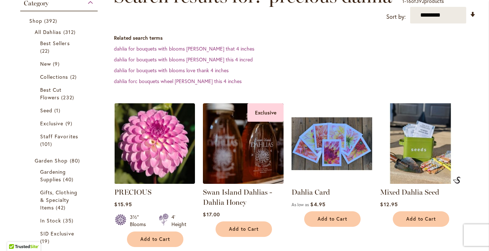
scroll to position [123, 0]
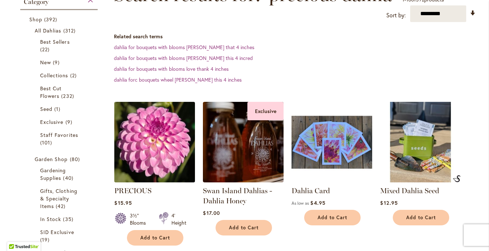
click at [155, 164] on img at bounding box center [154, 142] width 85 height 85
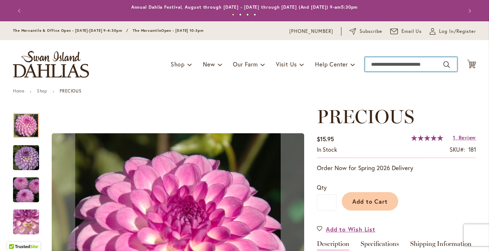
click at [378, 72] on input "Search" at bounding box center [411, 64] width 92 height 14
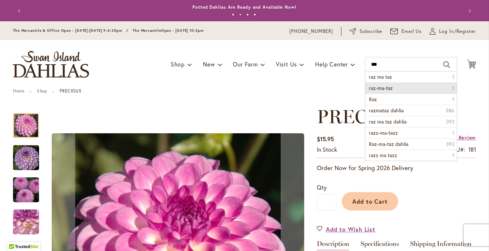
click at [378, 91] on span "raz-ma-taz" at bounding box center [381, 88] width 24 height 7
type input "**********"
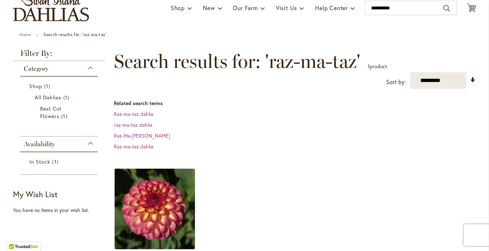
scroll to position [57, 0]
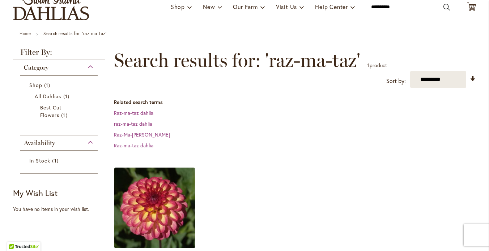
click at [151, 206] on img at bounding box center [154, 208] width 85 height 85
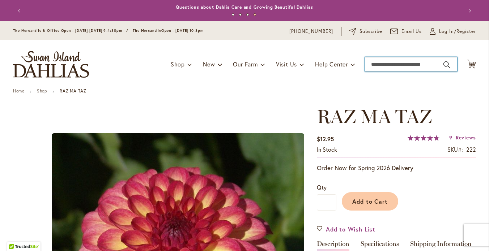
click at [402, 72] on input "Search" at bounding box center [411, 64] width 92 height 14
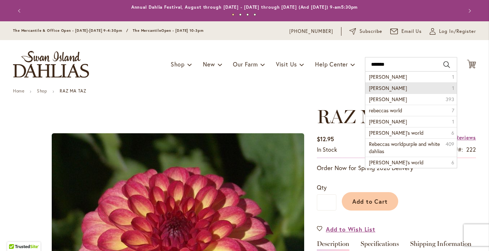
drag, startPoint x: 402, startPoint y: 73, endPoint x: 382, endPoint y: 97, distance: 30.8
click at [382, 91] on span "rebecca" at bounding box center [388, 88] width 38 height 7
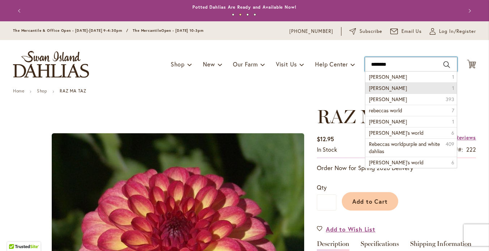
type input "*******"
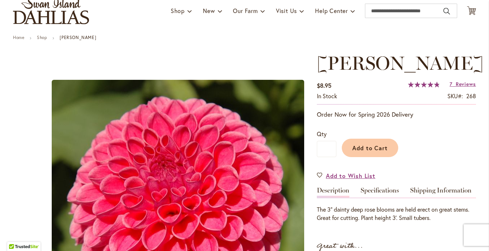
scroll to position [18, 0]
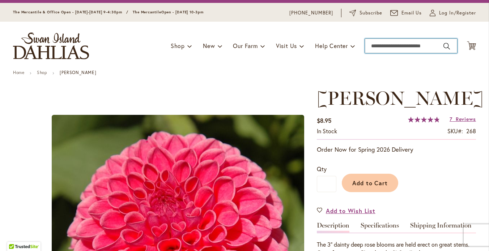
click at [385, 53] on input "Search" at bounding box center [411, 46] width 92 height 14
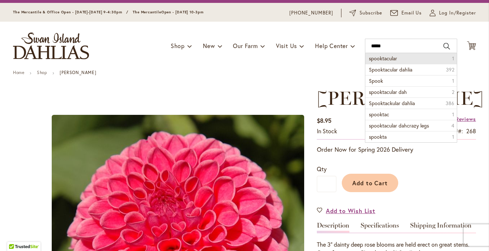
click at [387, 62] on span "spooktacular" at bounding box center [383, 58] width 28 height 7
type input "**********"
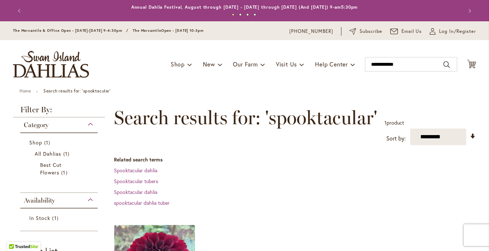
scroll to position [64, 0]
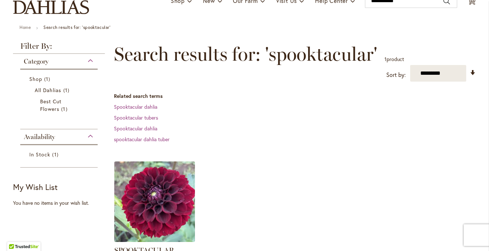
click at [154, 212] on img at bounding box center [154, 201] width 85 height 85
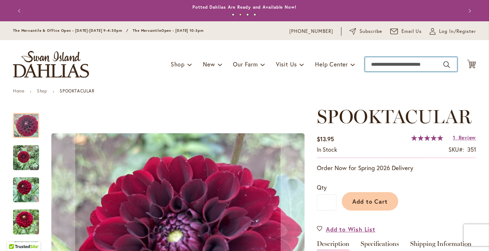
click at [397, 72] on input "Search" at bounding box center [411, 64] width 92 height 14
click at [377, 71] on input "******" at bounding box center [411, 64] width 92 height 14
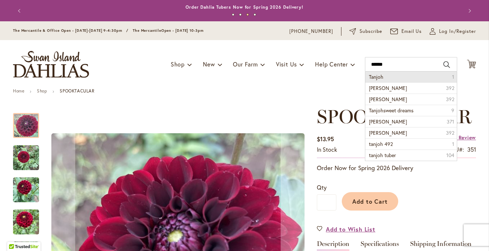
click at [382, 82] on li "Tanjoh 1" at bounding box center [410, 77] width 91 height 11
type input "******"
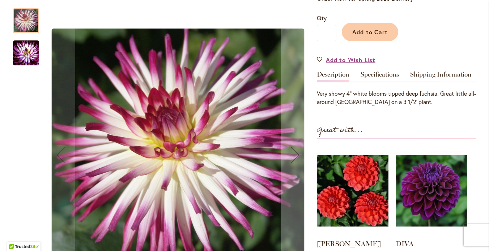
scroll to position [31, 0]
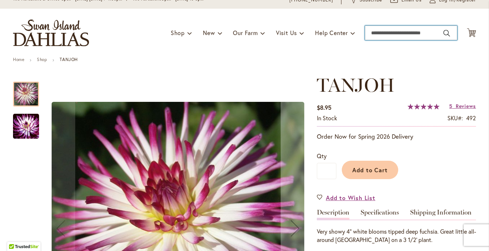
click at [382, 38] on input "Search" at bounding box center [411, 33] width 92 height 14
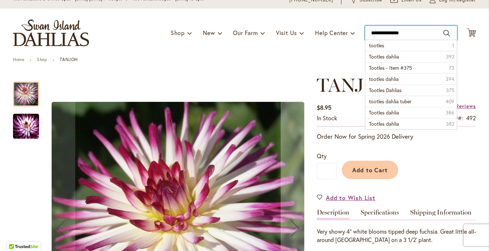
type input "**********"
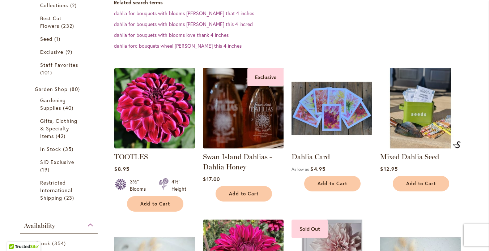
scroll to position [215, 0]
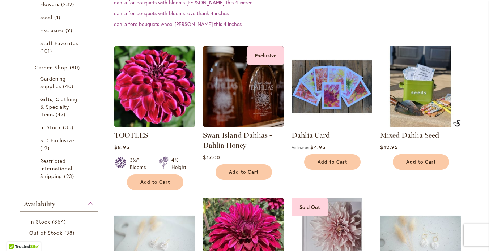
click at [168, 93] on img at bounding box center [154, 86] width 85 height 85
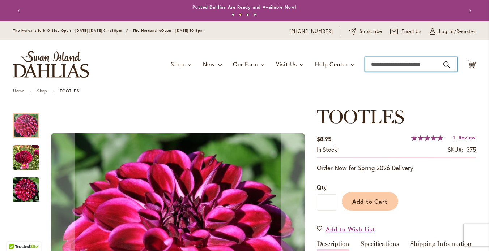
click at [383, 69] on input "Search" at bounding box center [411, 64] width 92 height 14
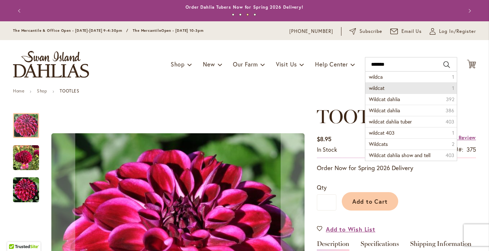
drag, startPoint x: 383, startPoint y: 84, endPoint x: 378, endPoint y: 94, distance: 11.3
click at [378, 91] on span "wildcat" at bounding box center [377, 88] width 16 height 7
type input "*******"
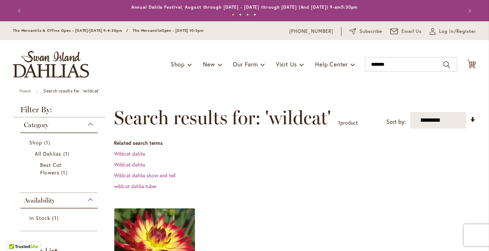
click at [138, 239] on img at bounding box center [154, 248] width 85 height 85
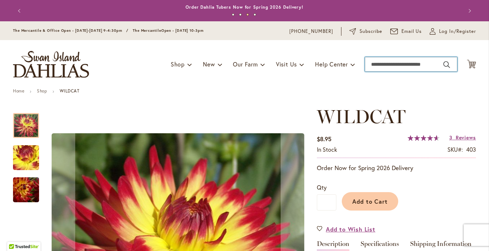
click at [380, 72] on input "Search" at bounding box center [411, 64] width 92 height 14
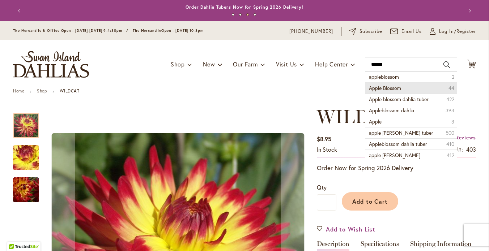
click at [383, 91] on span "Apple Blossom" at bounding box center [385, 88] width 32 height 7
type input "**********"
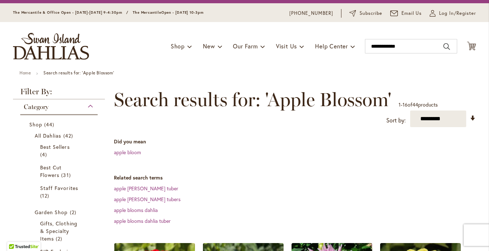
scroll to position [5, 0]
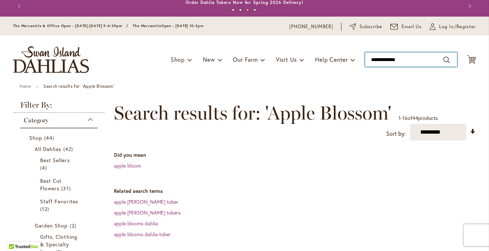
click at [384, 65] on input "**********" at bounding box center [411, 59] width 92 height 14
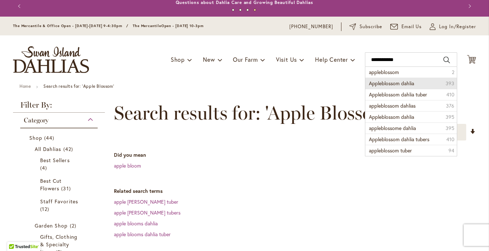
click at [396, 87] on span "Appleblossom dahlia" at bounding box center [391, 83] width 45 height 7
type input "**********"
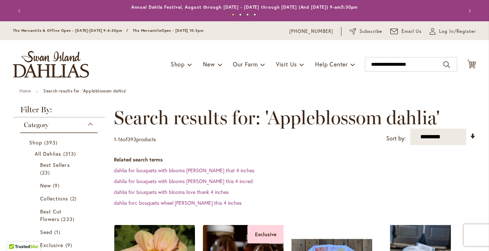
scroll to position [127, 0]
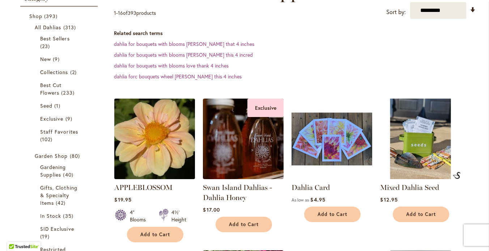
click at [167, 150] on img at bounding box center [154, 139] width 85 height 85
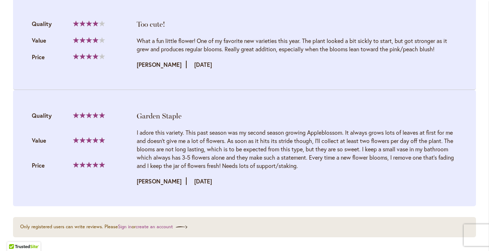
scroll to position [9, 0]
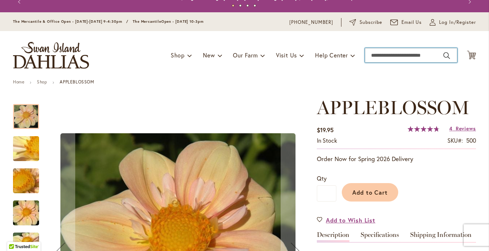
click at [380, 61] on input "Search" at bounding box center [411, 55] width 92 height 14
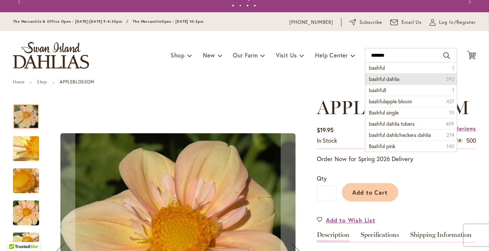
click at [381, 82] on span "bashful dahlia" at bounding box center [384, 79] width 30 height 7
type input "**********"
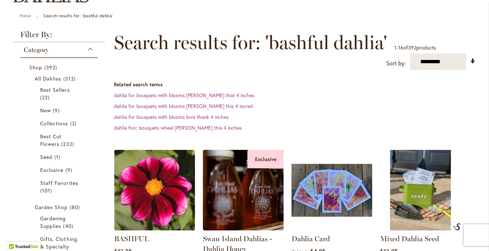
scroll to position [138, 0]
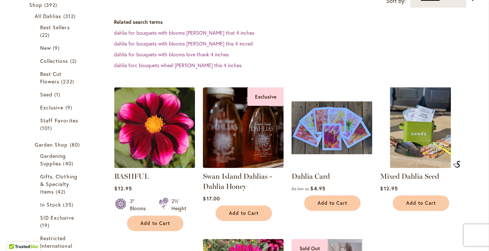
click at [153, 153] on img at bounding box center [154, 127] width 85 height 85
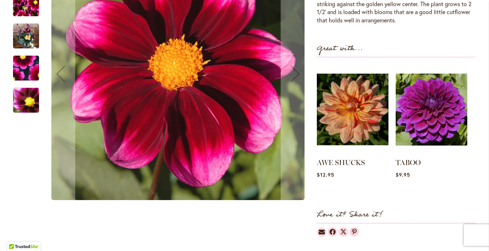
scroll to position [238, 0]
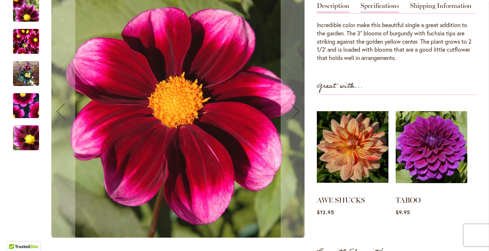
click at [377, 13] on link "Specifications" at bounding box center [379, 8] width 38 height 10
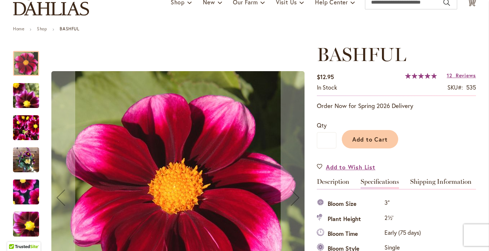
scroll to position [0, 0]
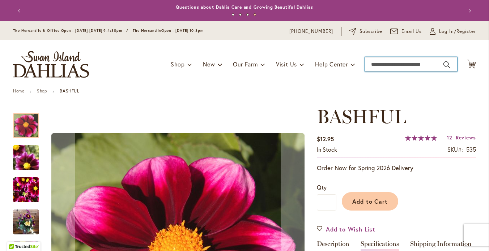
click at [373, 71] on input "Search" at bounding box center [411, 64] width 92 height 14
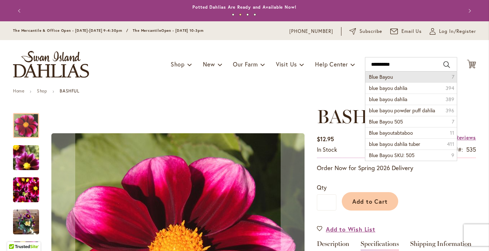
click at [388, 80] on span "Blue Bayou" at bounding box center [381, 76] width 24 height 7
type input "**********"
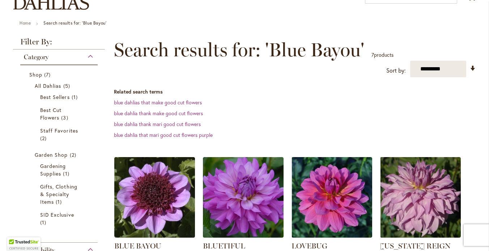
scroll to position [106, 0]
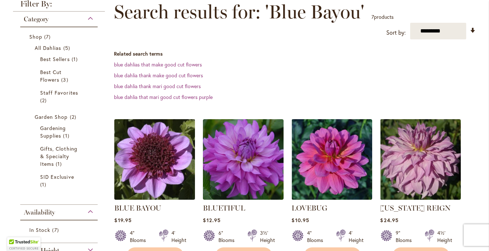
click at [152, 172] on img at bounding box center [154, 159] width 85 height 85
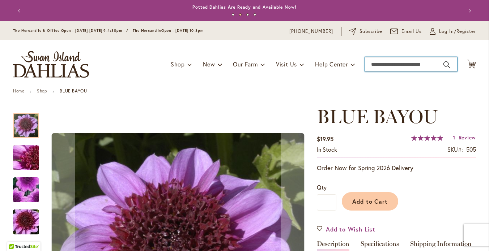
click at [393, 68] on input "Search" at bounding box center [411, 64] width 92 height 14
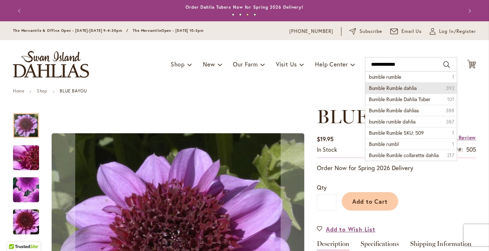
click at [392, 91] on span "Bumble Rumble dahlia" at bounding box center [393, 88] width 48 height 7
type input "**********"
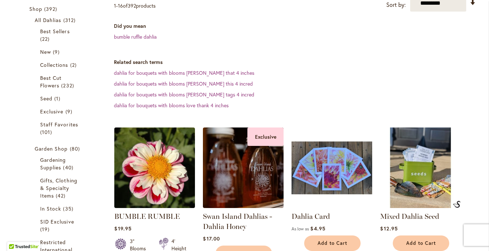
scroll to position [136, 0]
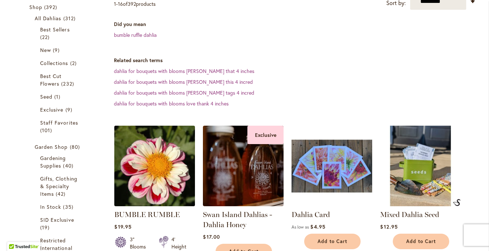
click at [162, 168] on img at bounding box center [154, 166] width 85 height 85
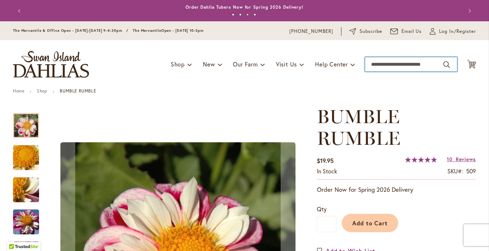
click at [377, 72] on input "Search" at bounding box center [411, 64] width 92 height 14
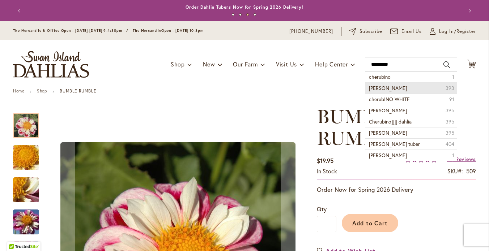
click at [380, 91] on span "Cherubino dahlia" at bounding box center [388, 88] width 38 height 7
type input "**********"
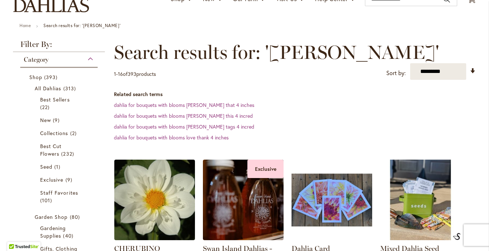
scroll to position [91, 0]
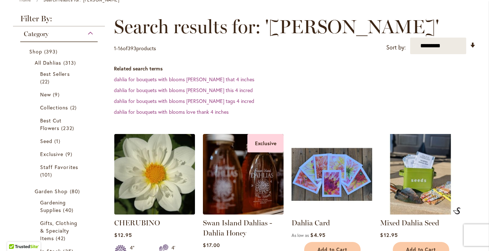
click at [144, 183] on img at bounding box center [154, 174] width 85 height 85
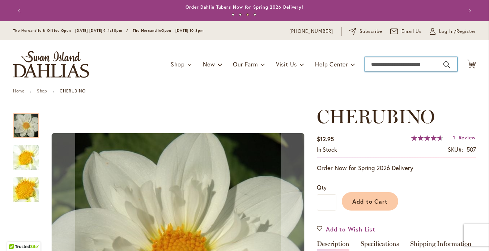
click at [383, 70] on input "Search" at bounding box center [411, 64] width 92 height 14
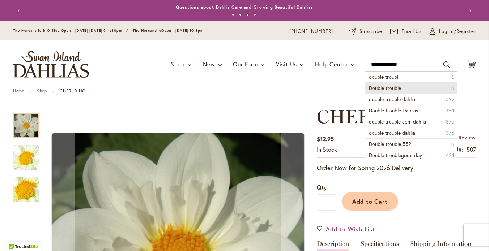
drag, startPoint x: 384, startPoint y: 84, endPoint x: 384, endPoint y: 95, distance: 11.9
click at [384, 91] on span "Double trouble" at bounding box center [385, 88] width 32 height 7
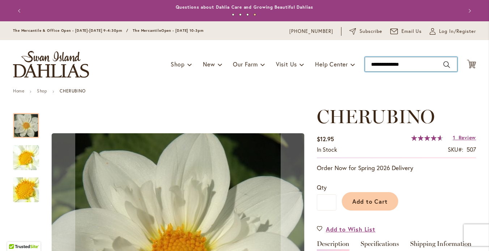
type input "**********"
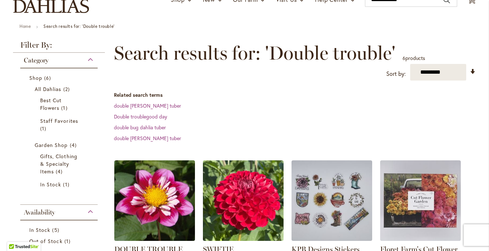
scroll to position [75, 0]
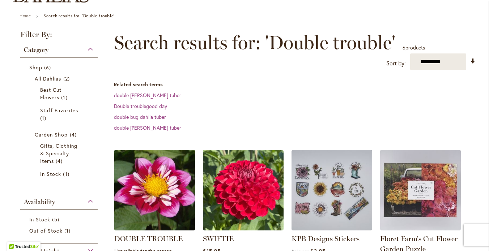
click at [163, 188] on img at bounding box center [154, 190] width 85 height 85
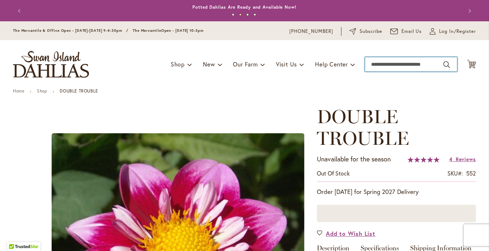
click at [374, 72] on input "Search" at bounding box center [411, 64] width 92 height 14
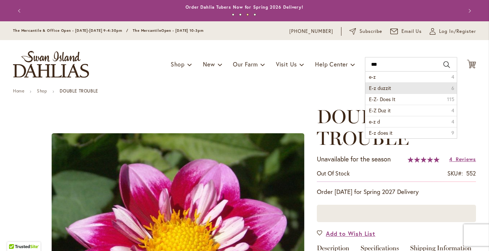
click at [380, 91] on span "E-z duzzit" at bounding box center [380, 88] width 22 height 7
type input "**********"
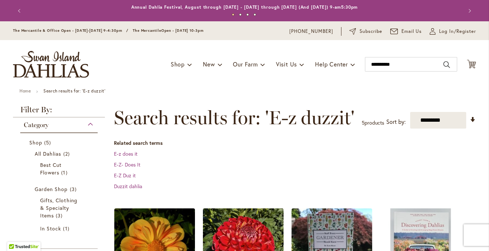
scroll to position [58, 0]
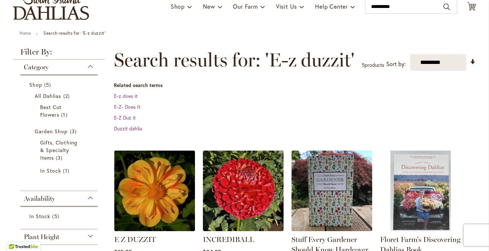
click at [162, 194] on img at bounding box center [154, 191] width 85 height 85
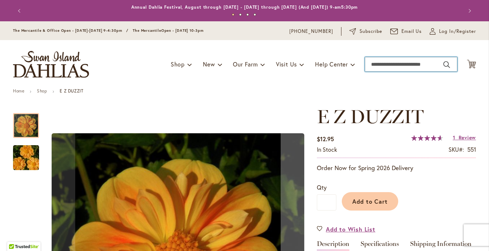
click at [374, 72] on input "Search" at bounding box center [411, 64] width 92 height 14
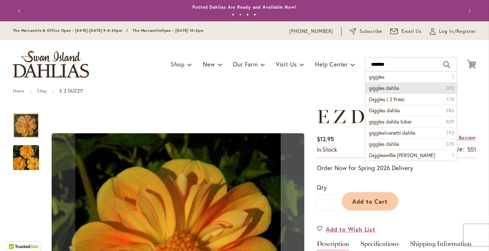
click at [398, 93] on li "giggles dahlia 392" at bounding box center [410, 87] width 91 height 11
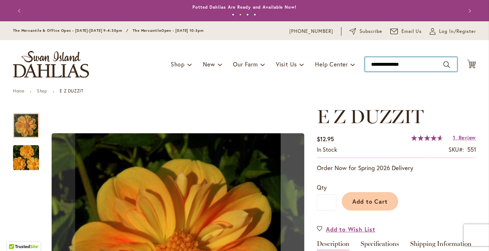
type input "**********"
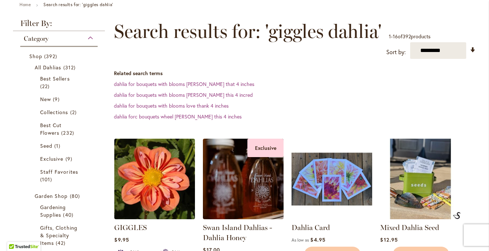
scroll to position [101, 0]
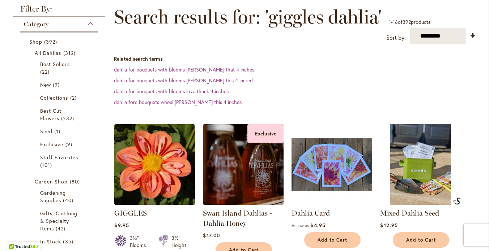
click at [149, 163] on img at bounding box center [154, 164] width 85 height 85
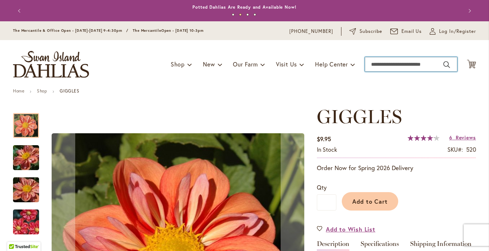
click at [379, 71] on input "Search" at bounding box center [411, 64] width 92 height 14
click at [371, 71] on input "********" at bounding box center [411, 64] width 92 height 14
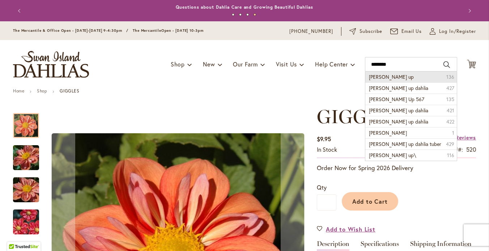
click at [373, 80] on span "Gitty up" at bounding box center [391, 76] width 45 height 7
type input "********"
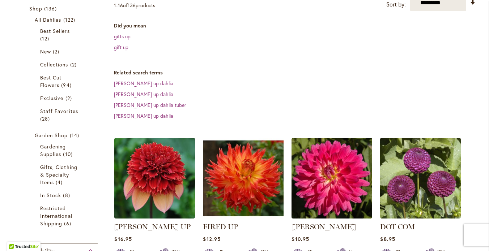
scroll to position [147, 0]
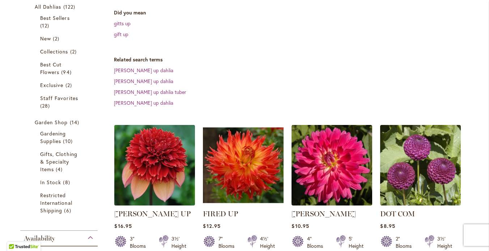
click at [150, 148] on img at bounding box center [154, 165] width 85 height 85
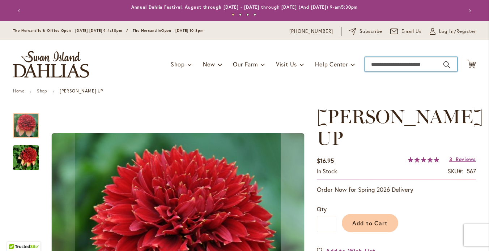
click at [385, 68] on input "Search" at bounding box center [411, 64] width 92 height 14
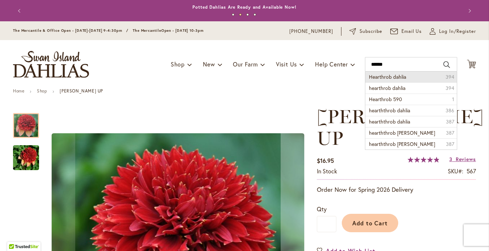
click at [385, 80] on span "Hearthrob dahlia" at bounding box center [387, 76] width 37 height 7
type input "**********"
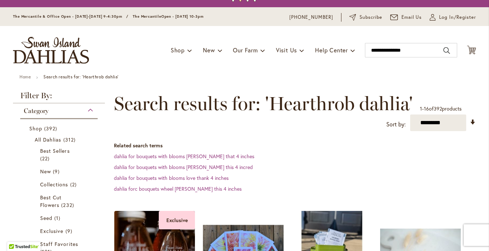
scroll to position [3, 0]
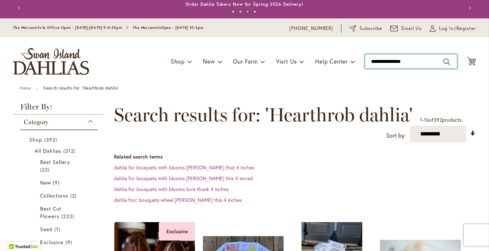
click at [368, 69] on input "**********" at bounding box center [411, 61] width 92 height 14
drag, startPoint x: 411, startPoint y: 67, endPoint x: 355, endPoint y: 67, distance: 56.0
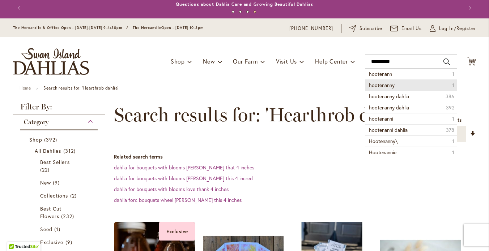
drag, startPoint x: 355, startPoint y: 67, endPoint x: 382, endPoint y: 91, distance: 36.4
click at [382, 89] on span "hootenanny" at bounding box center [382, 85] width 26 height 7
type input "**********"
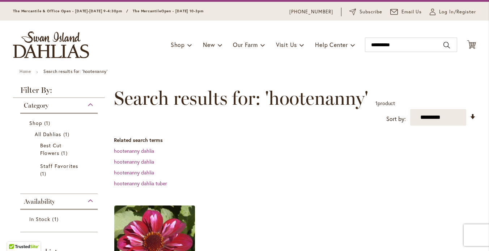
scroll to position [27, 0]
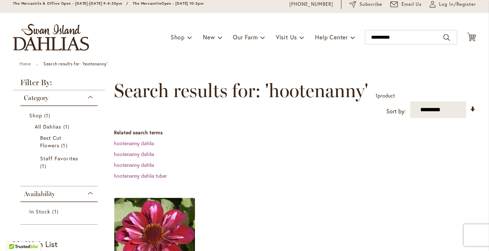
click at [158, 226] on img at bounding box center [154, 238] width 85 height 85
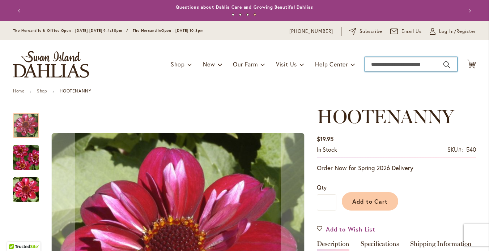
click at [375, 70] on input "Search" at bounding box center [411, 64] width 92 height 14
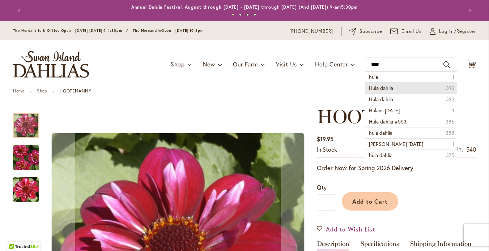
click at [385, 91] on span "Hula dahlia" at bounding box center [381, 88] width 24 height 7
type input "**********"
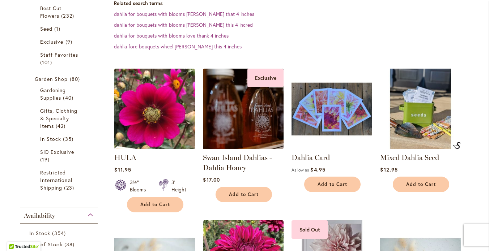
scroll to position [205, 0]
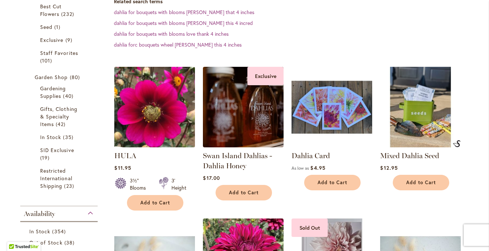
click at [146, 123] on img at bounding box center [154, 107] width 85 height 85
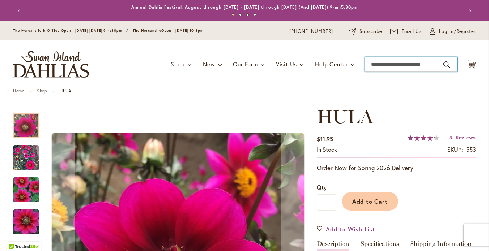
click at [372, 72] on input "Search" at bounding box center [411, 64] width 92 height 14
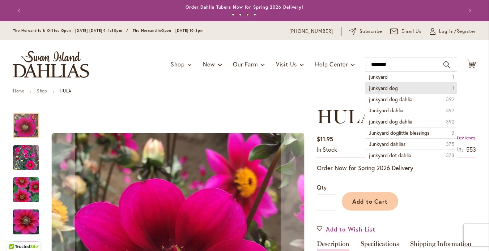
click at [380, 91] on span "junkyard dog" at bounding box center [383, 88] width 29 height 7
type input "**********"
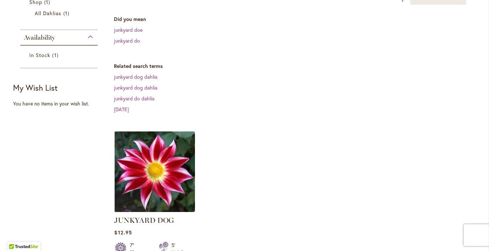
scroll to position [142, 0]
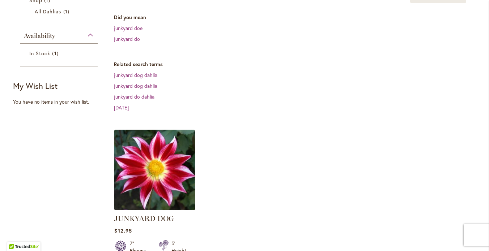
click at [151, 184] on img at bounding box center [154, 170] width 85 height 85
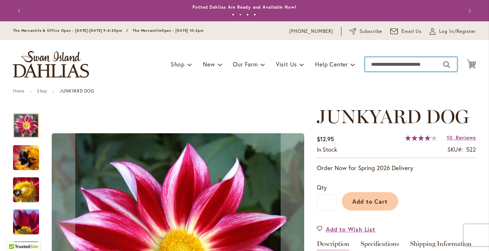
click at [384, 72] on input "Search" at bounding box center [411, 64] width 92 height 14
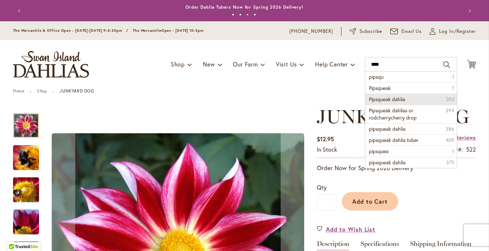
drag, startPoint x: 385, startPoint y: 84, endPoint x: 387, endPoint y: 106, distance: 21.8
click at [387, 103] on span "Pipsqueak dahlia" at bounding box center [387, 99] width 36 height 7
type input "**********"
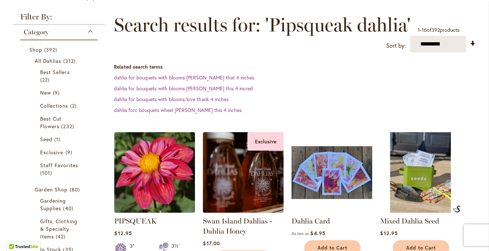
scroll to position [130, 0]
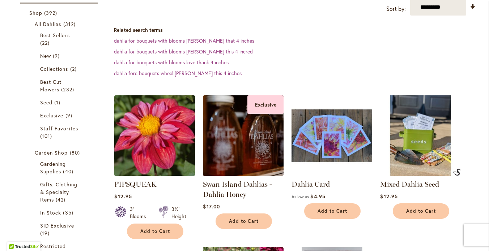
click at [153, 160] on img at bounding box center [154, 135] width 85 height 85
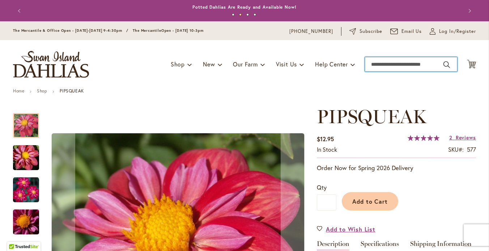
click at [382, 68] on input "Search" at bounding box center [411, 64] width 92 height 14
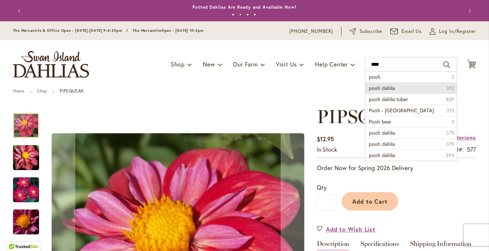
click at [388, 91] on span "pooh dahlia" at bounding box center [382, 88] width 26 height 7
type input "**********"
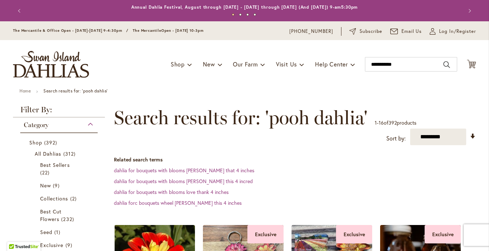
scroll to position [107, 0]
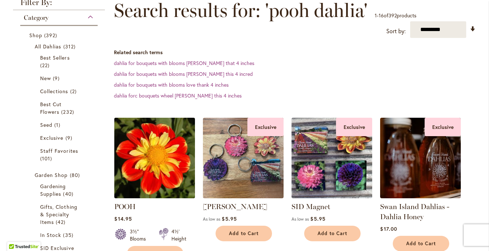
click at [149, 174] on img at bounding box center [154, 158] width 85 height 85
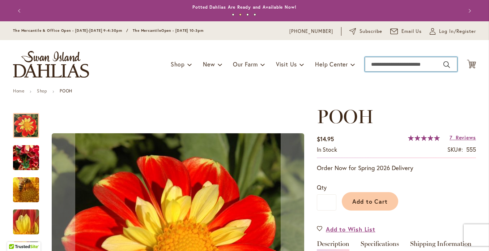
click at [375, 72] on input "Search" at bounding box center [411, 64] width 92 height 14
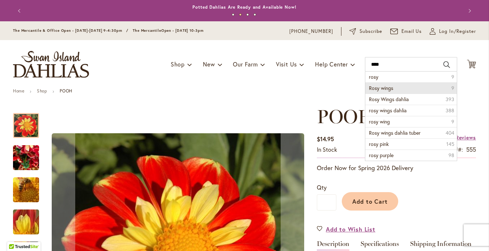
click at [381, 91] on span "Rosy wings" at bounding box center [381, 88] width 24 height 7
type input "**********"
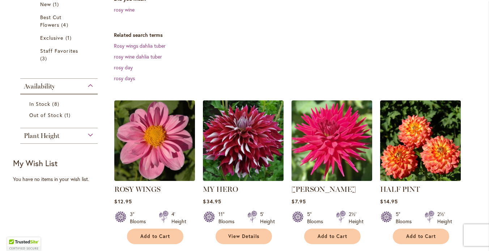
scroll to position [162, 0]
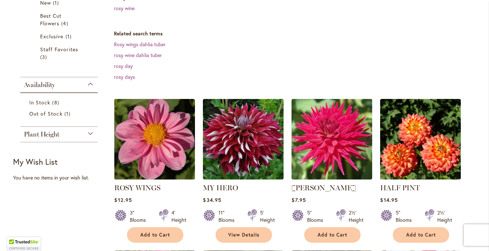
click at [133, 154] on img at bounding box center [154, 139] width 85 height 85
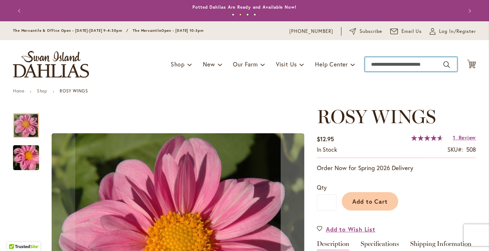
click at [388, 72] on input "Search" at bounding box center [411, 64] width 92 height 14
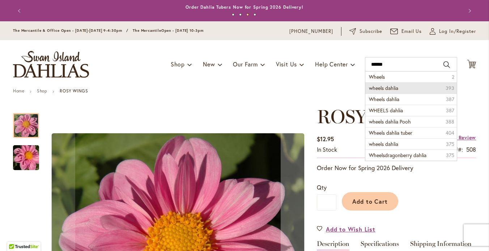
click at [393, 91] on span "wheels dahlia" at bounding box center [383, 88] width 29 height 7
type input "**********"
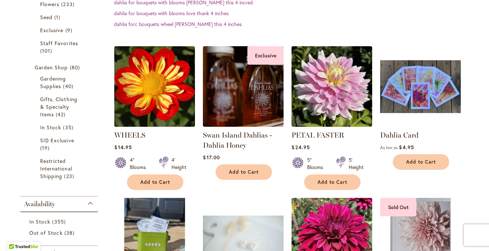
scroll to position [208, 0]
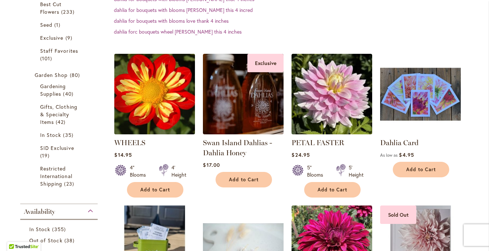
click at [149, 116] on img at bounding box center [154, 94] width 85 height 85
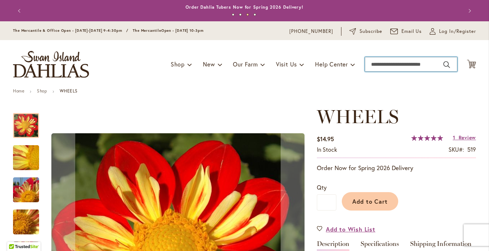
click at [371, 72] on input "Search" at bounding box center [411, 64] width 92 height 14
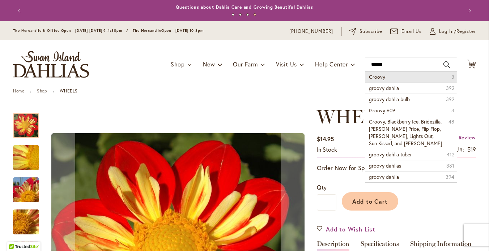
click at [389, 82] on li "Groovy 3" at bounding box center [410, 77] width 91 height 11
type input "******"
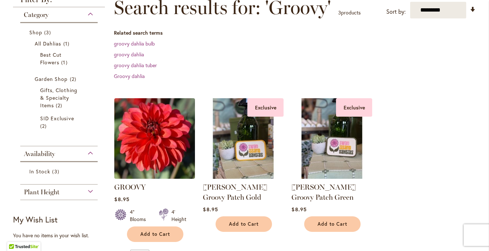
scroll to position [112, 0]
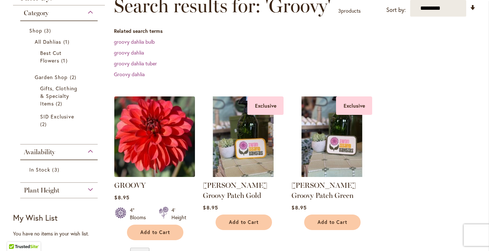
click at [142, 136] on img at bounding box center [154, 136] width 85 height 85
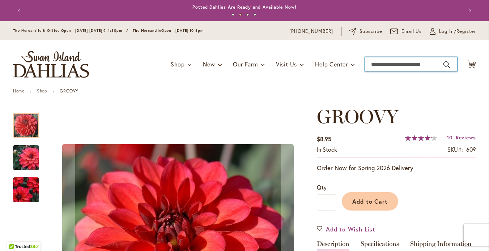
click at [379, 71] on input "Search" at bounding box center [411, 64] width 92 height 14
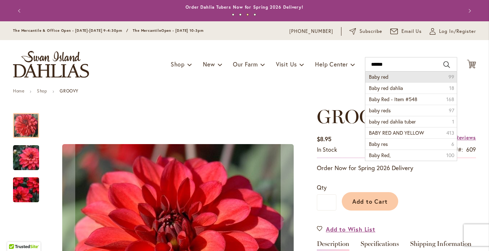
click at [384, 80] on span "Baby red" at bounding box center [379, 76] width 20 height 7
type input "********"
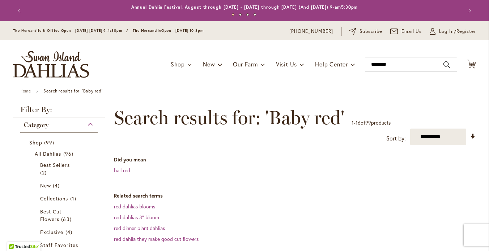
scroll to position [189, 0]
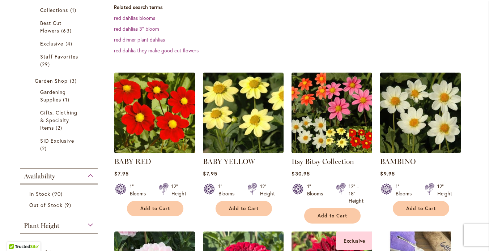
click at [147, 123] on img at bounding box center [154, 113] width 85 height 85
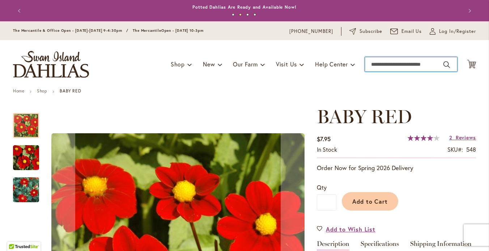
click at [385, 69] on input "Search" at bounding box center [411, 64] width 92 height 14
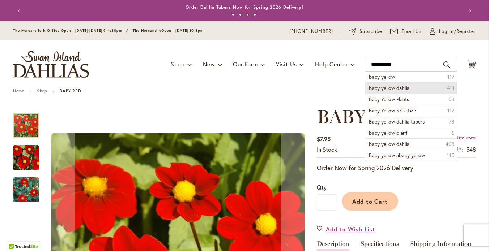
click at [386, 91] on span "baby yellow dahlia" at bounding box center [389, 88] width 40 height 7
type input "**********"
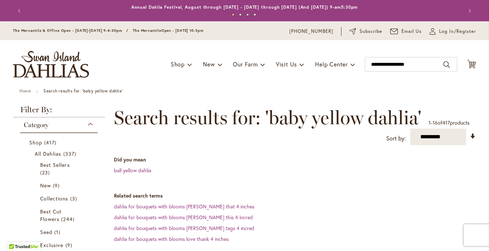
scroll to position [107, 0]
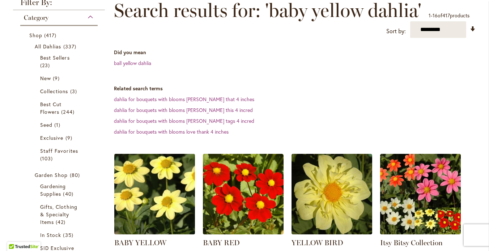
click at [140, 184] on img at bounding box center [154, 194] width 85 height 85
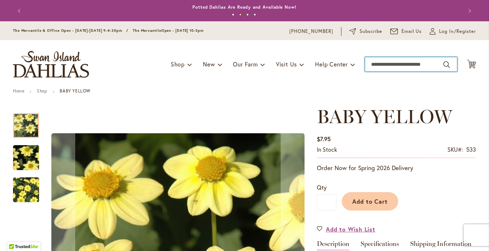
click at [378, 69] on input "Search" at bounding box center [411, 64] width 92 height 14
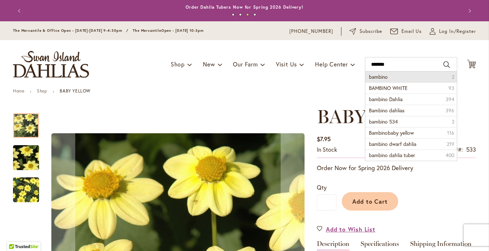
click at [377, 80] on span "bambino" at bounding box center [378, 76] width 19 height 7
type input "*******"
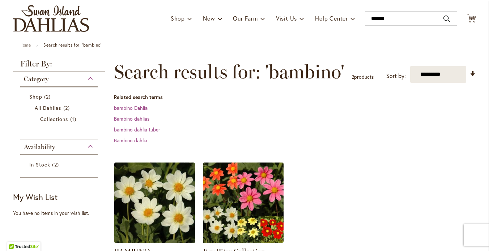
scroll to position [62, 0]
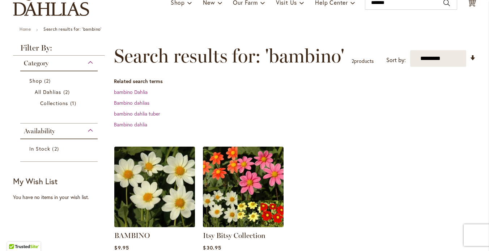
click at [164, 180] on img at bounding box center [154, 187] width 85 height 85
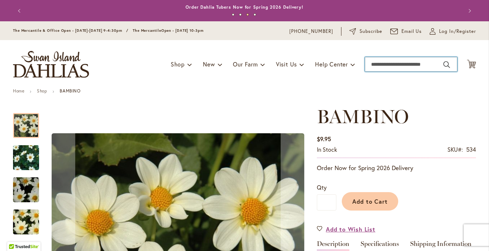
click at [371, 72] on input "Search" at bounding box center [411, 64] width 92 height 14
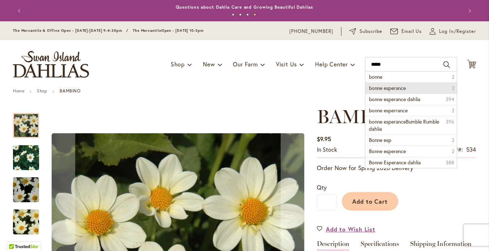
click at [380, 91] on span "bonne esperance" at bounding box center [387, 88] width 37 height 7
type input "**********"
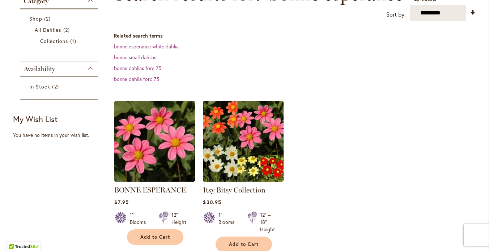
scroll to position [125, 0]
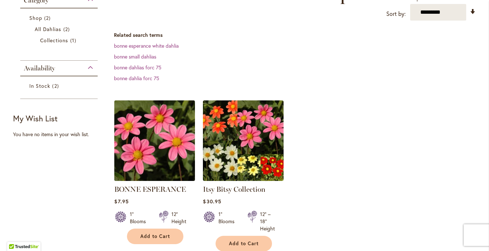
click at [155, 149] on img at bounding box center [154, 140] width 85 height 85
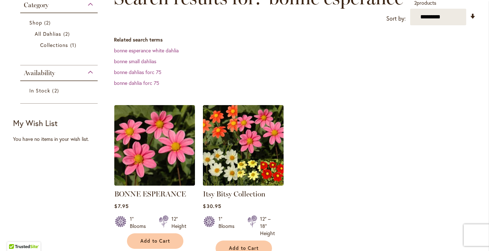
scroll to position [121, 0]
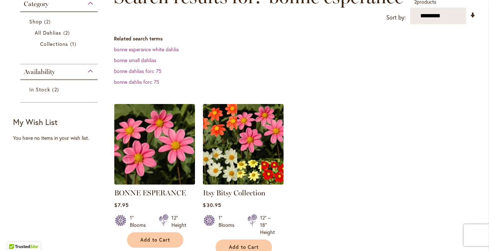
click at [242, 124] on img at bounding box center [243, 144] width 85 height 85
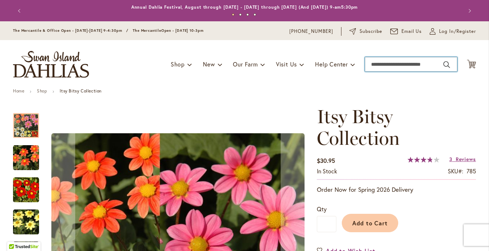
click at [388, 69] on input "Search" at bounding box center [411, 64] width 92 height 14
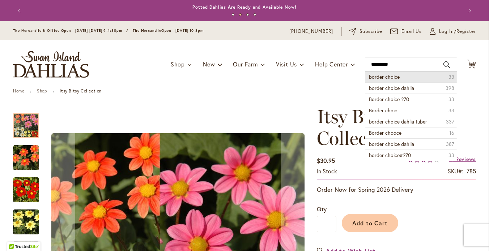
click at [383, 80] on span "border choice" at bounding box center [384, 76] width 31 height 7
type input "**********"
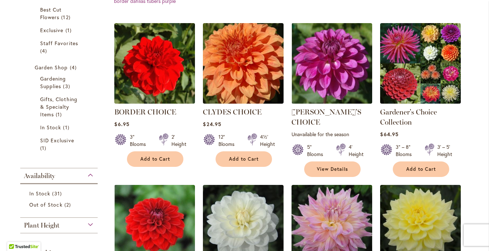
scroll to position [222, 0]
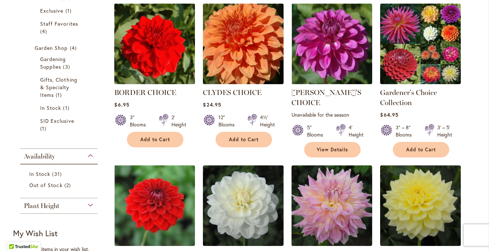
click at [154, 57] on img at bounding box center [154, 43] width 85 height 85
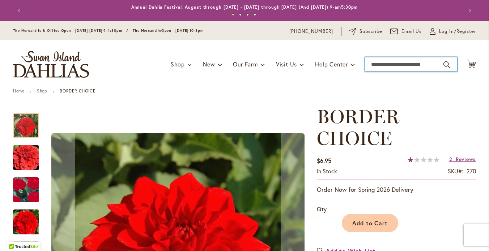
click at [384, 72] on input "Search" at bounding box center [411, 64] width 92 height 14
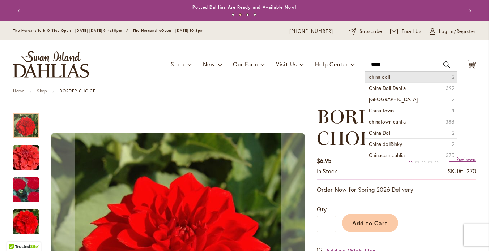
click at [384, 80] on span "china doll" at bounding box center [379, 76] width 21 height 7
type input "**********"
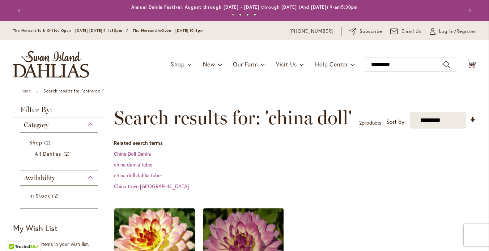
scroll to position [48, 0]
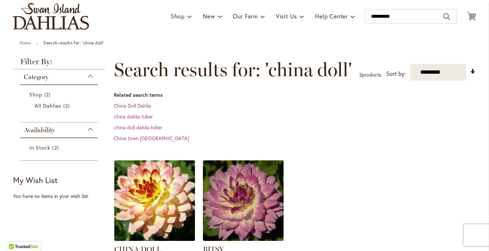
click at [140, 209] on img at bounding box center [154, 200] width 85 height 85
